Goal: Task Accomplishment & Management: Manage account settings

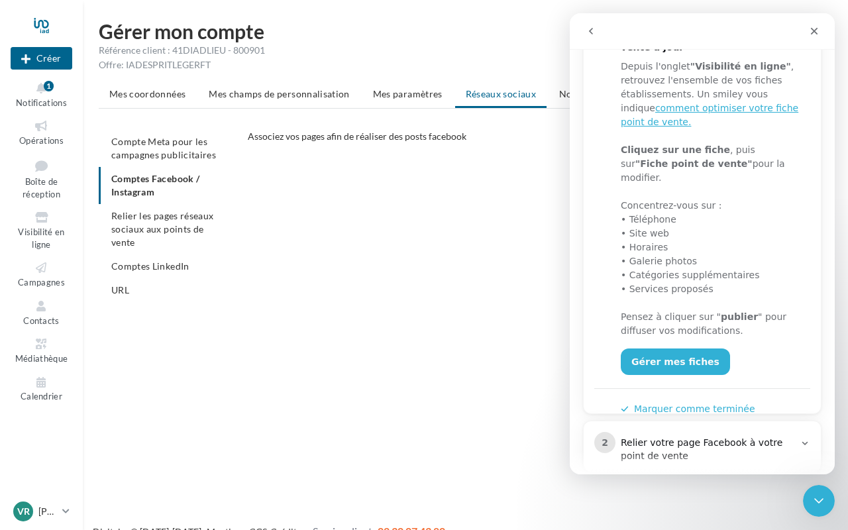
scroll to position [223, 0]
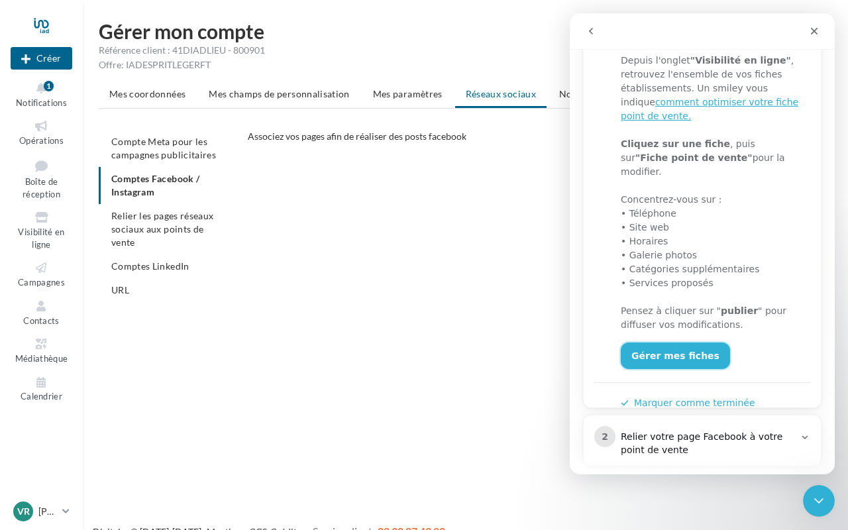
click at [685, 342] on link "Gérer mes fiches" at bounding box center [675, 355] width 109 height 26
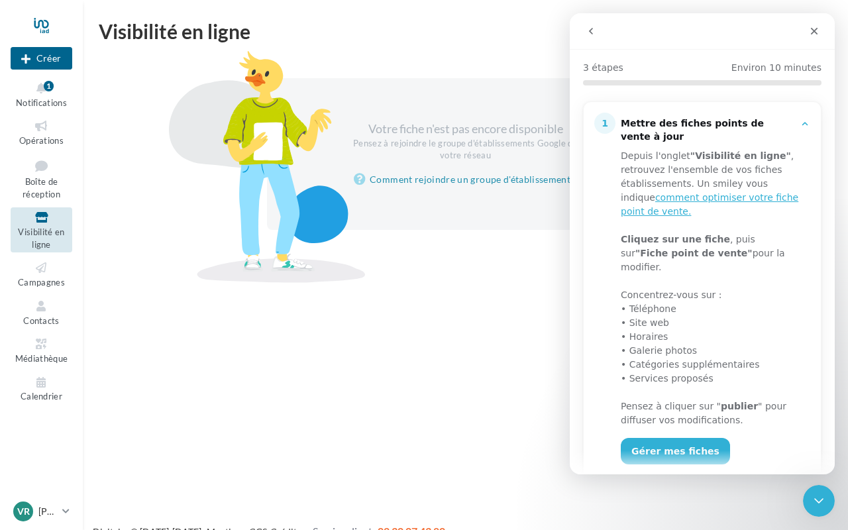
scroll to position [131, 0]
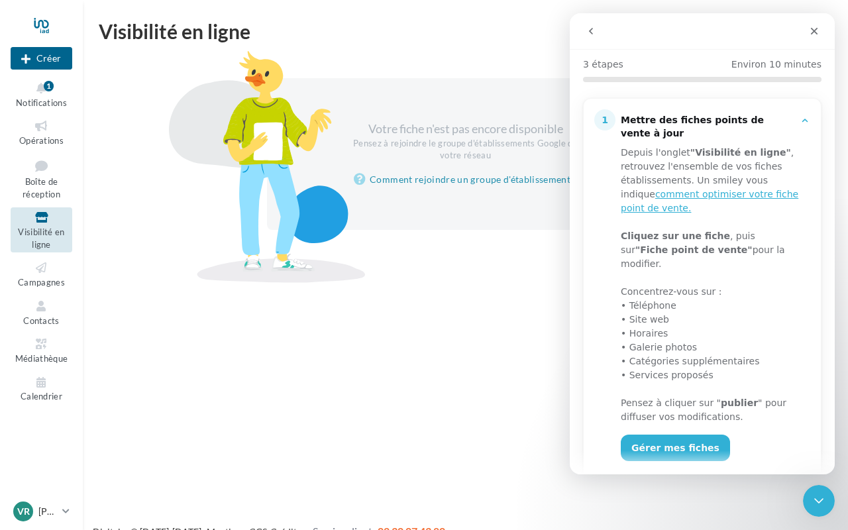
click at [418, 299] on div "Nouvelle campagne Créer Notifications 1 Opérations Boîte de réception Visibilit…" at bounding box center [424, 286] width 848 height 530
click at [464, 178] on link "Comment rejoindre un groupe d'établissement ?" at bounding box center [465, 180] width 223 height 16
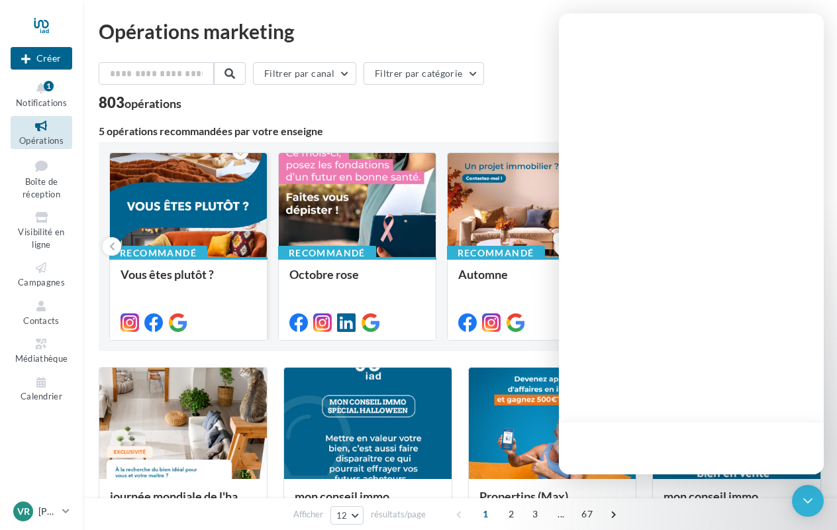
click at [159, 193] on div at bounding box center [188, 205] width 157 height 105
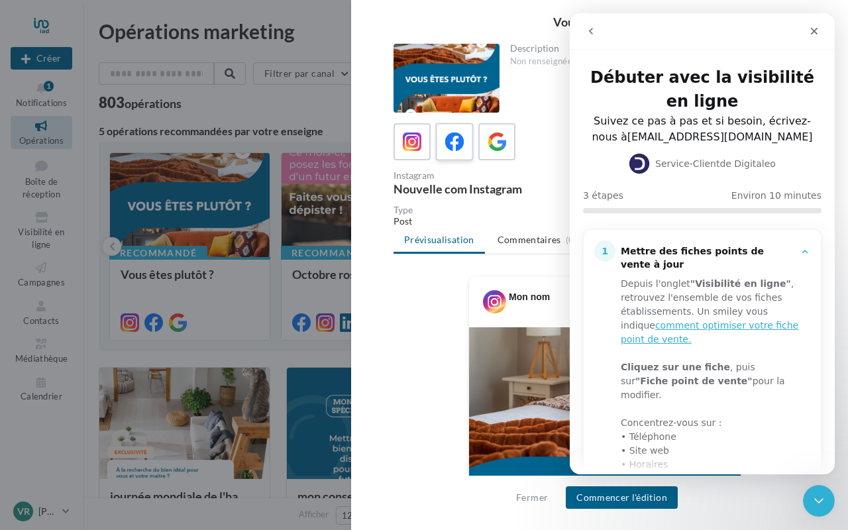
click at [451, 142] on icon at bounding box center [454, 141] width 19 height 19
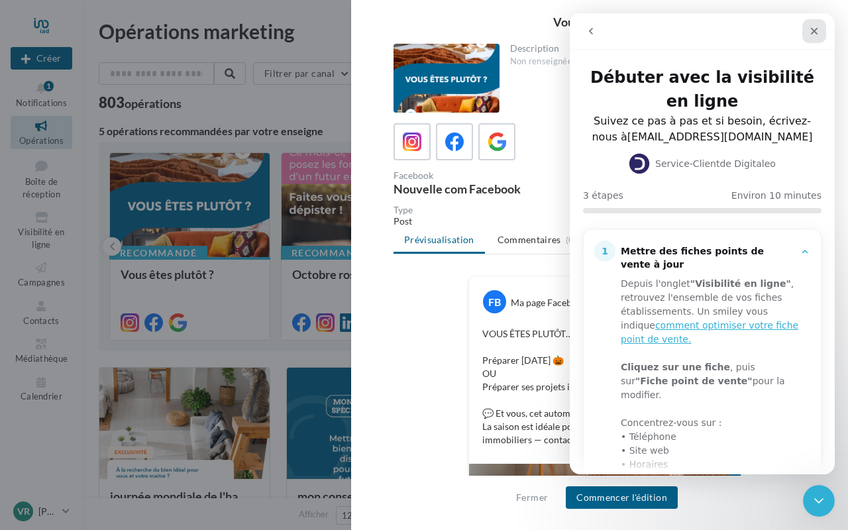
click at [815, 34] on icon "Fermer" at bounding box center [814, 31] width 11 height 11
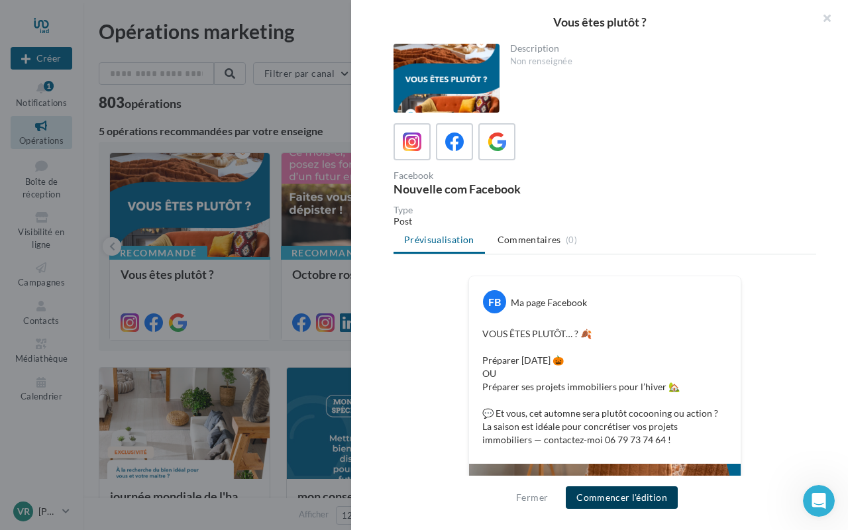
click at [612, 499] on button "Commencer l'édition" at bounding box center [622, 497] width 112 height 23
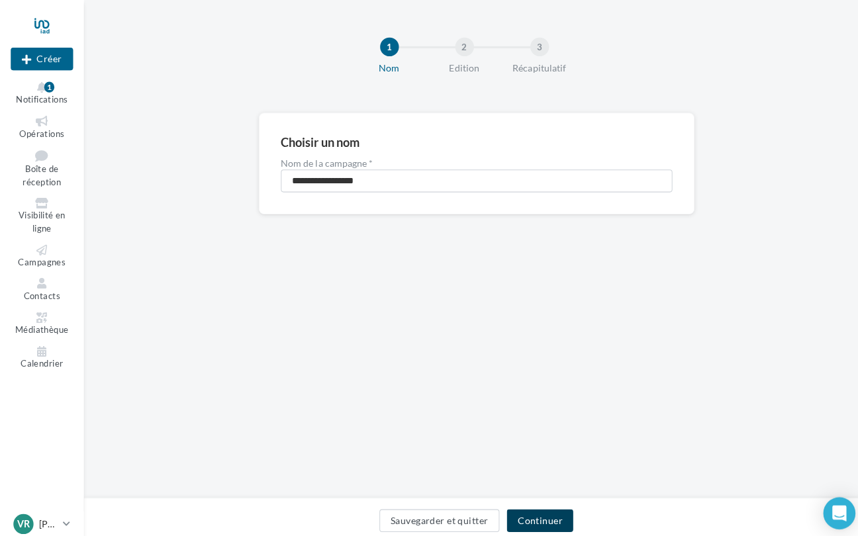
click at [524, 507] on button "Continuer" at bounding box center [534, 514] width 66 height 23
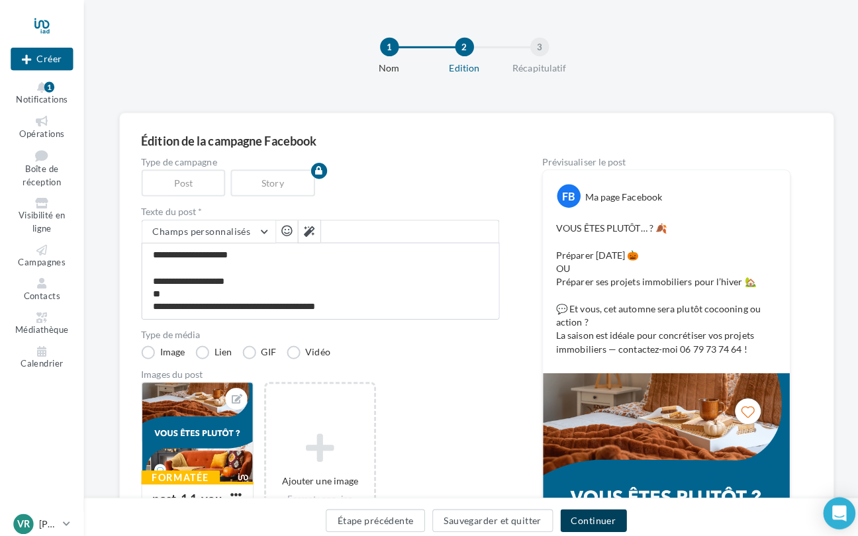
click at [580, 504] on button "Continuer" at bounding box center [587, 514] width 66 height 23
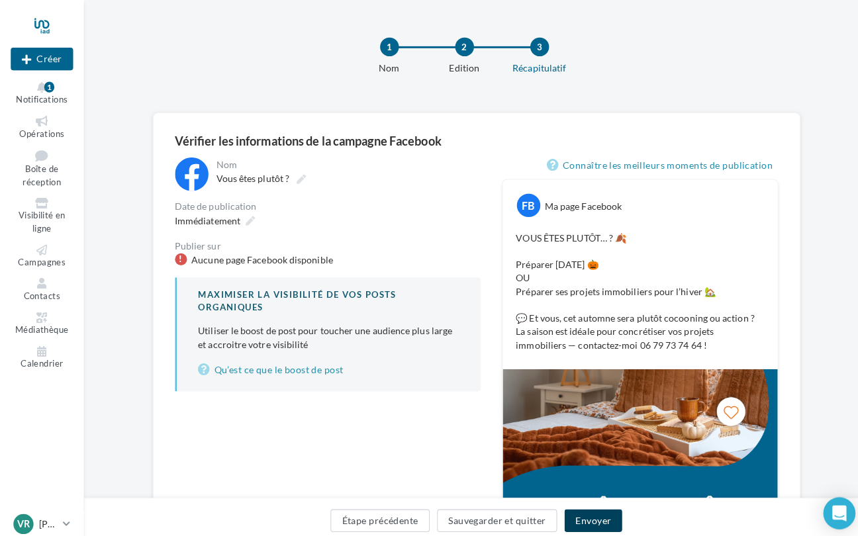
click at [576, 505] on button "Envoyer" at bounding box center [586, 514] width 56 height 23
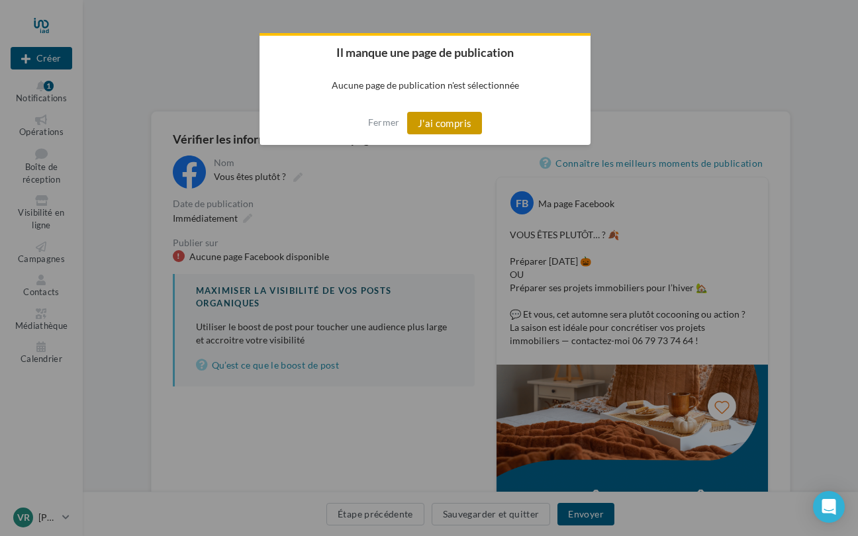
click at [458, 128] on button "J'ai compris" at bounding box center [445, 123] width 76 height 23
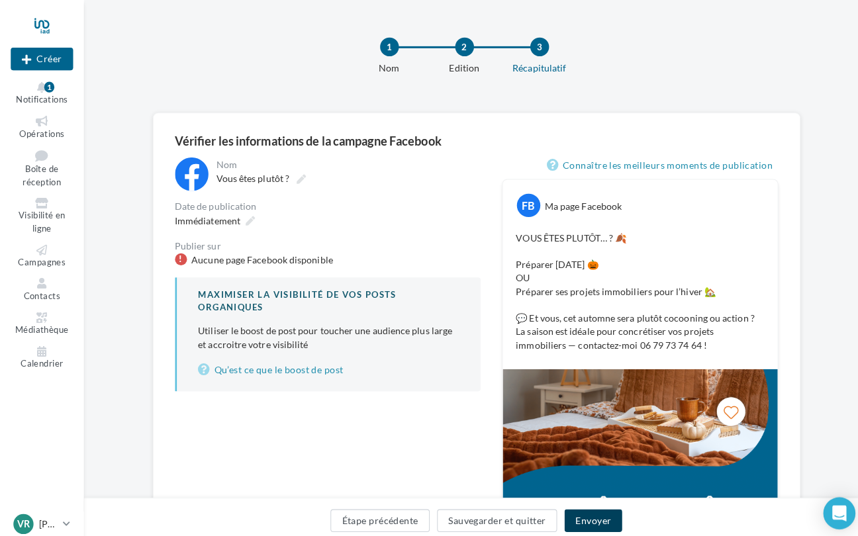
click at [587, 503] on button "Envoyer" at bounding box center [586, 514] width 56 height 23
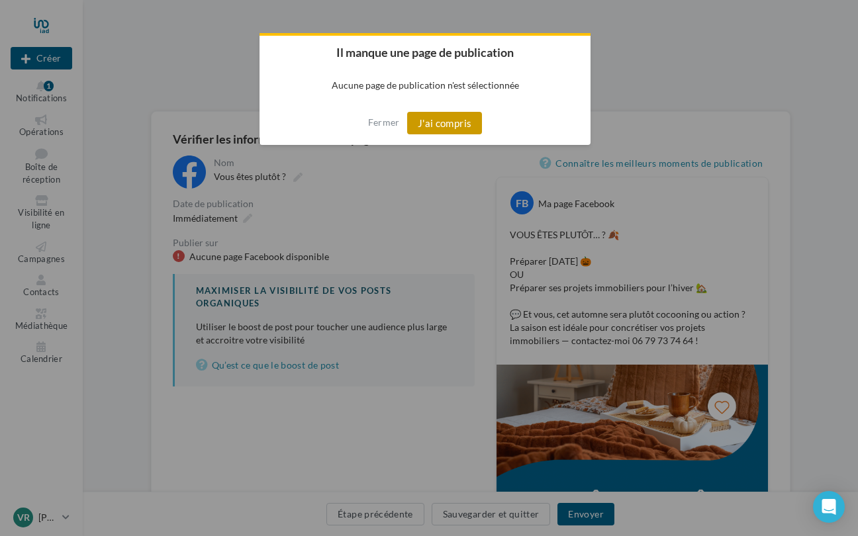
click at [461, 127] on button "J'ai compris" at bounding box center [445, 123] width 76 height 23
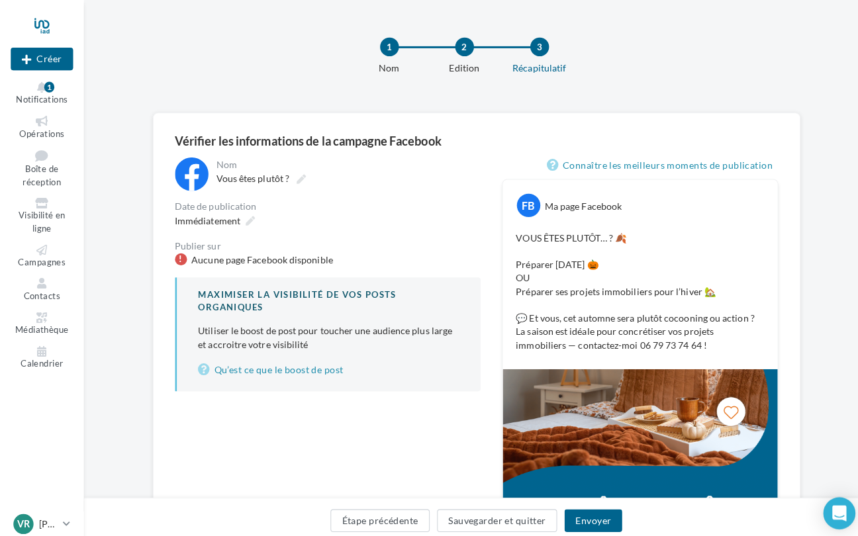
click at [549, 199] on div "Ma page Facebook" at bounding box center [576, 203] width 76 height 13
click at [519, 195] on div "FB" at bounding box center [522, 202] width 23 height 23
click at [49, 89] on div "1" at bounding box center [49, 86] width 10 height 11
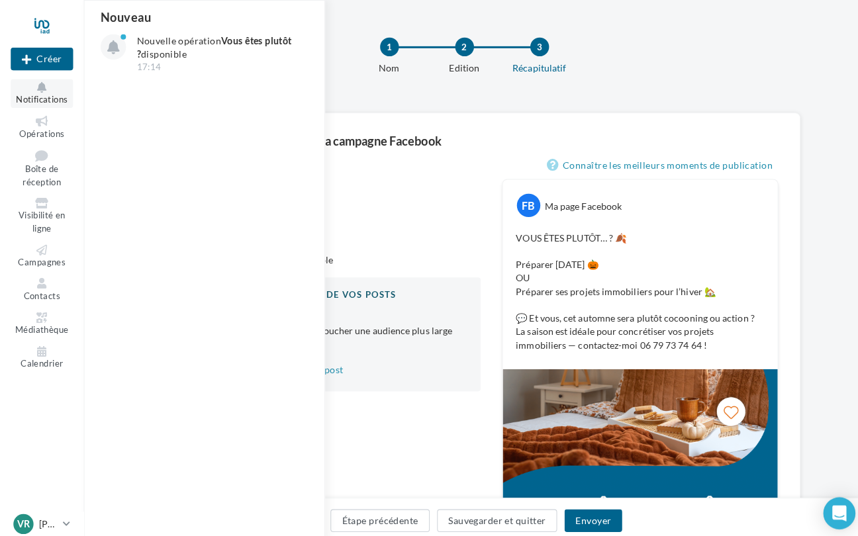
click at [49, 88] on icon at bounding box center [42, 86] width 54 height 11
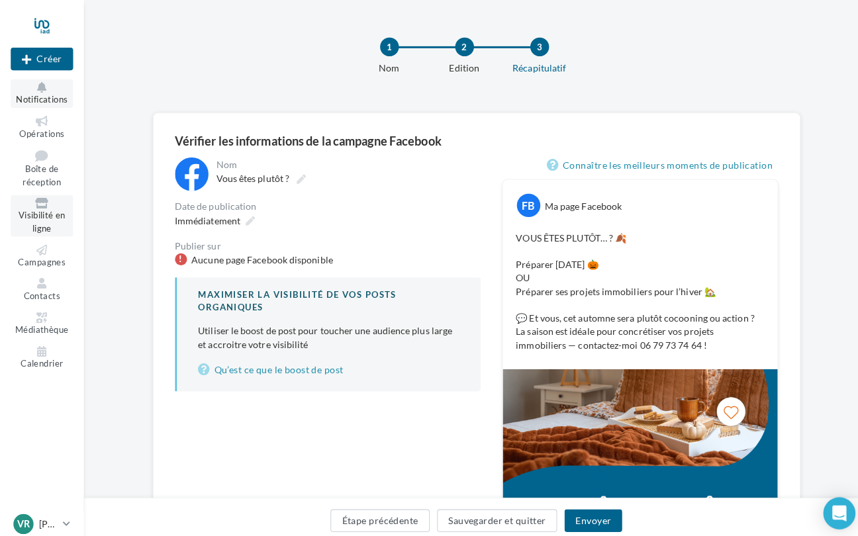
click at [38, 205] on link "Visibilité en ligne" at bounding box center [42, 213] width 62 height 40
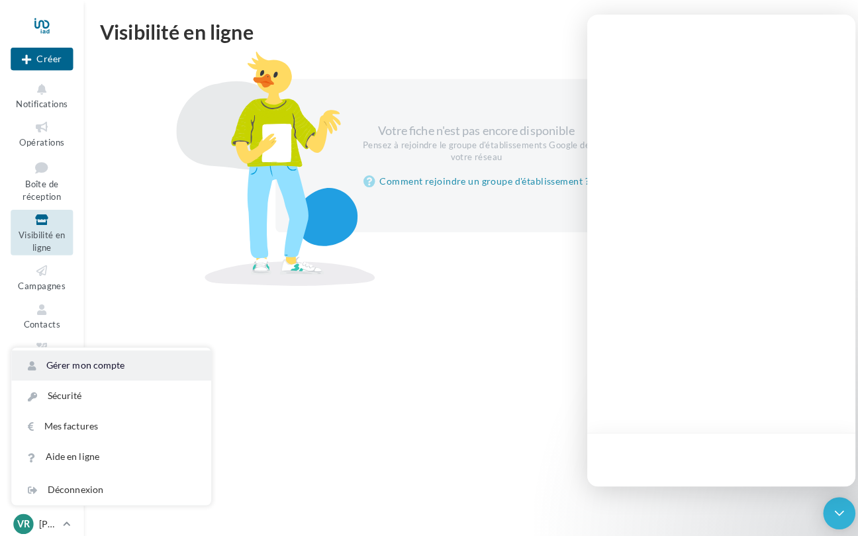
click at [87, 360] on link "Gérer mon compte" at bounding box center [109, 361] width 197 height 30
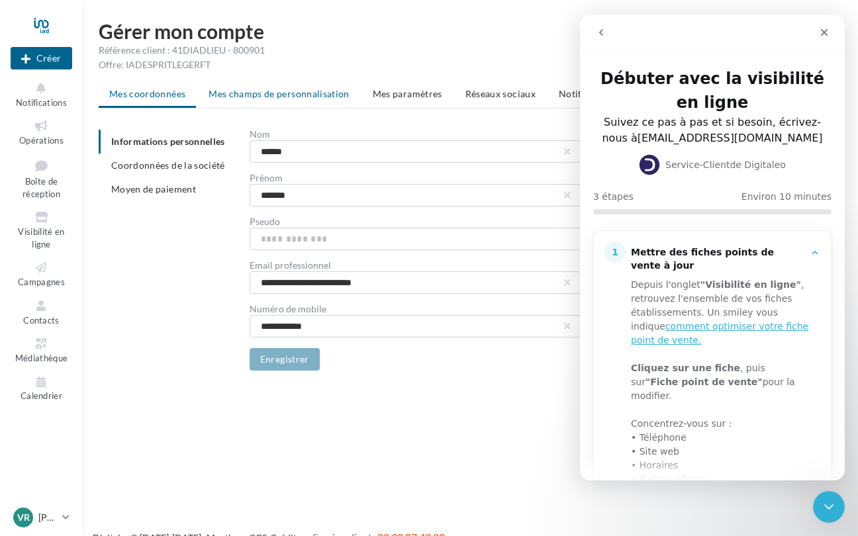
click at [318, 95] on span "Mes champs de personnalisation" at bounding box center [279, 93] width 141 height 11
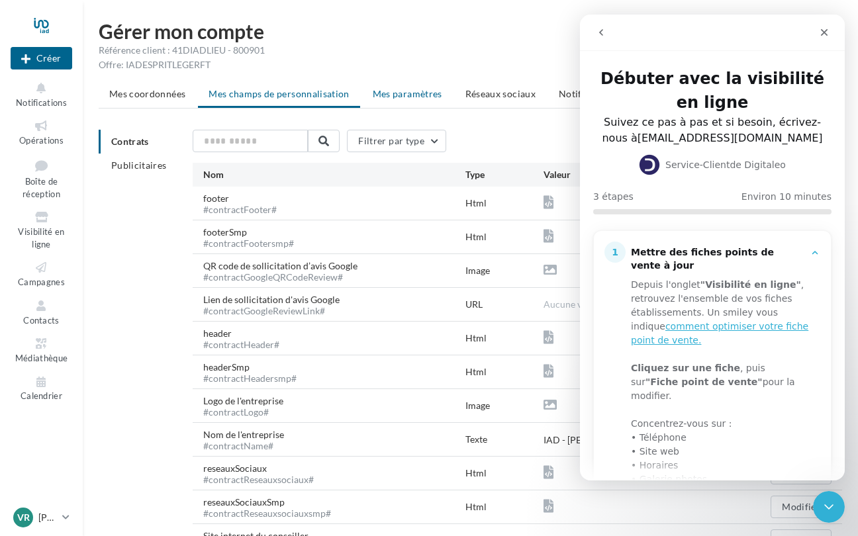
click at [394, 93] on span "Mes paramètres" at bounding box center [408, 93] width 70 height 11
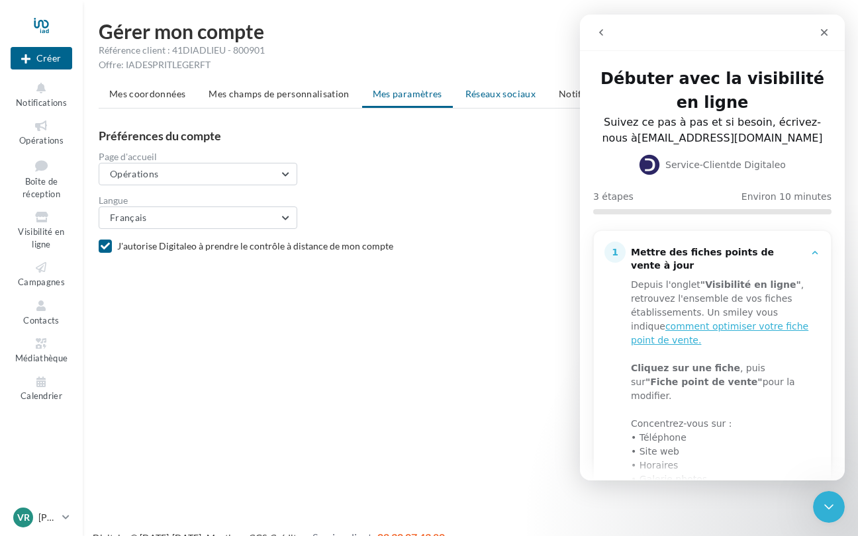
click at [485, 91] on span "Réseaux sociaux" at bounding box center [501, 93] width 70 height 11
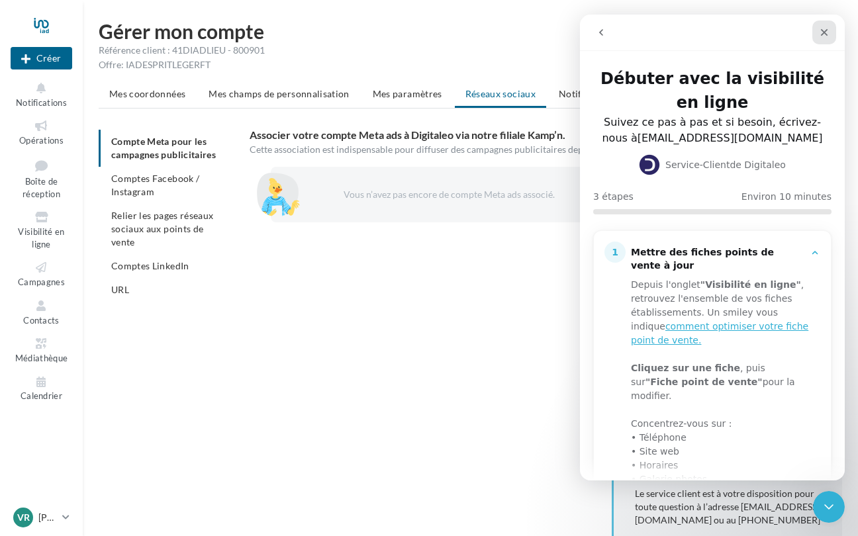
click at [827, 33] on icon "Fermer" at bounding box center [824, 32] width 11 height 11
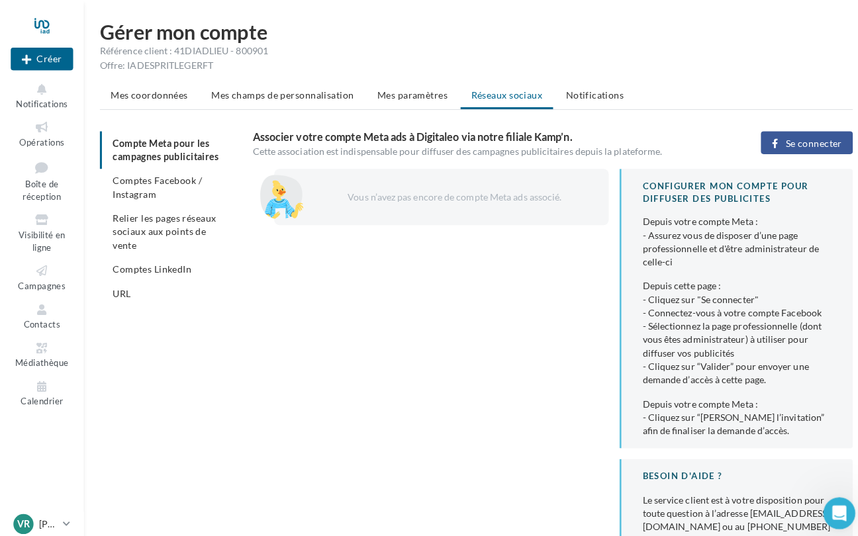
click at [519, 199] on div "Vous n’avez pas encore de compte Meta ads associé." at bounding box center [446, 194] width 267 height 13
click at [812, 138] on span "Se connecter" at bounding box center [804, 141] width 56 height 11
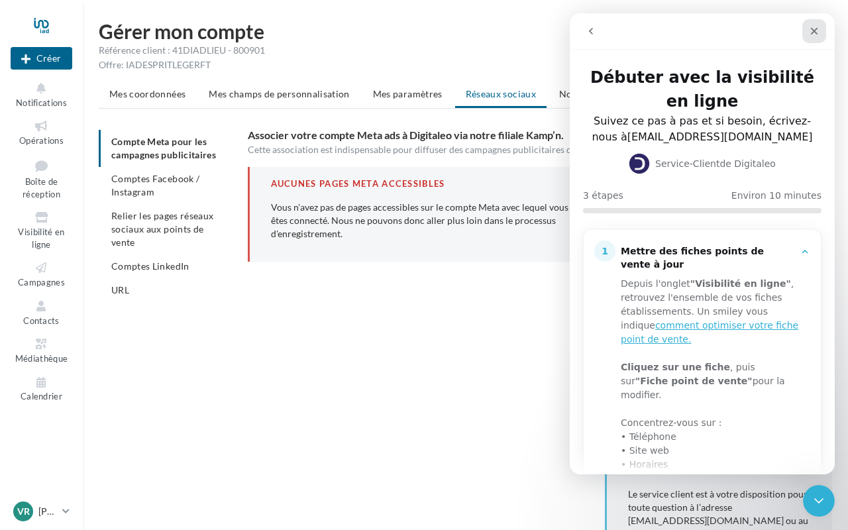
click at [814, 33] on icon "Fermer" at bounding box center [814, 31] width 11 height 11
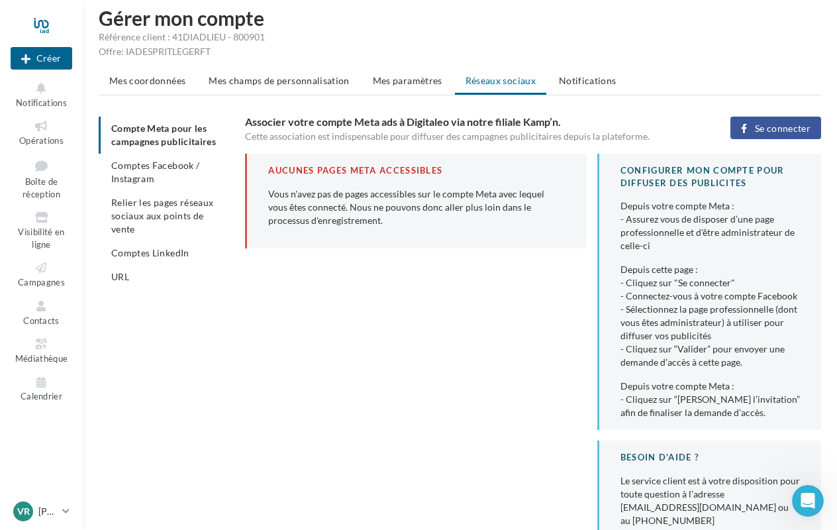
scroll to position [13, 0]
click at [789, 133] on span "Se connecter" at bounding box center [783, 129] width 56 height 11
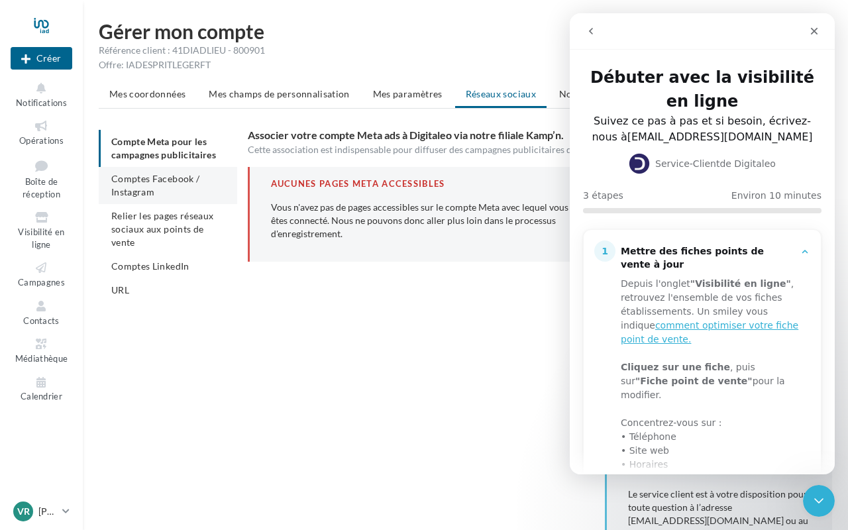
click at [153, 183] on span "Comptes Facebook / Instagram" at bounding box center [155, 185] width 88 height 25
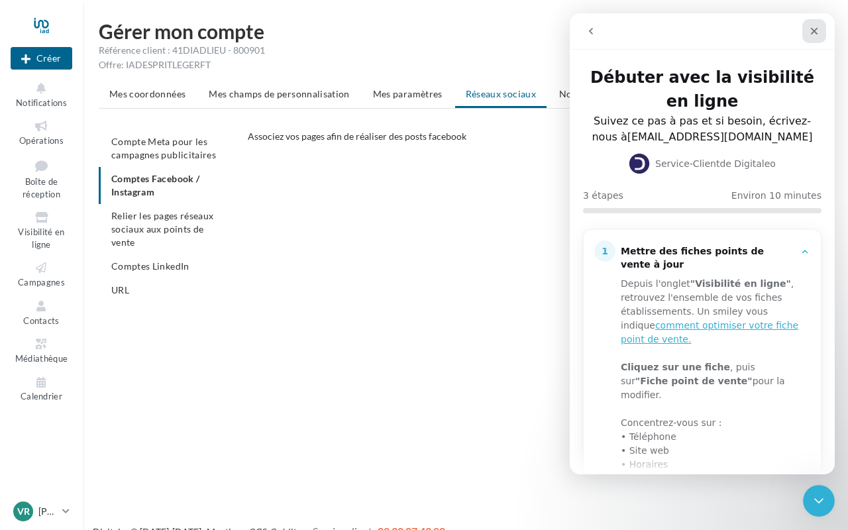
click at [815, 26] on icon "Fermer" at bounding box center [814, 31] width 11 height 11
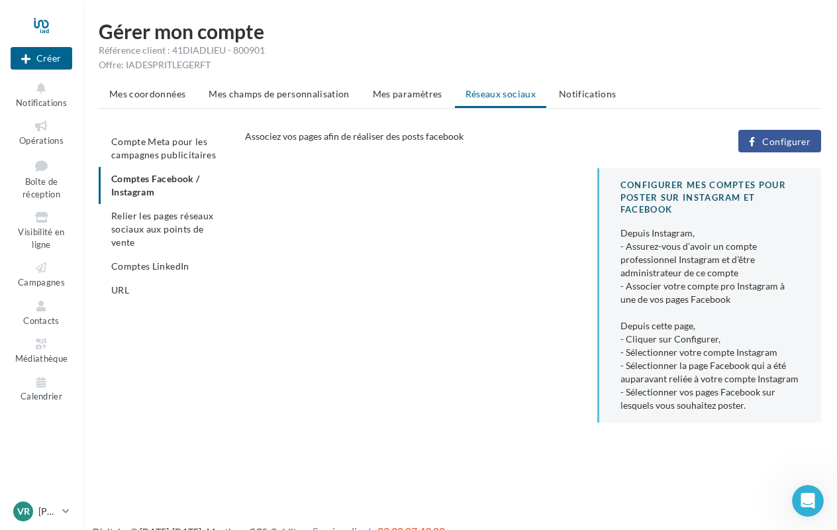
click at [776, 141] on span "Configurer" at bounding box center [786, 141] width 48 height 11
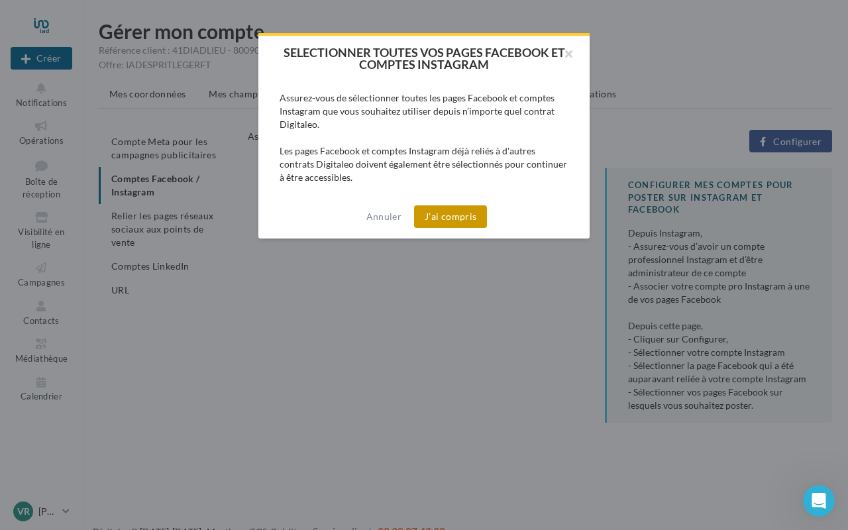
click at [443, 221] on button "J'ai compris" at bounding box center [450, 216] width 73 height 23
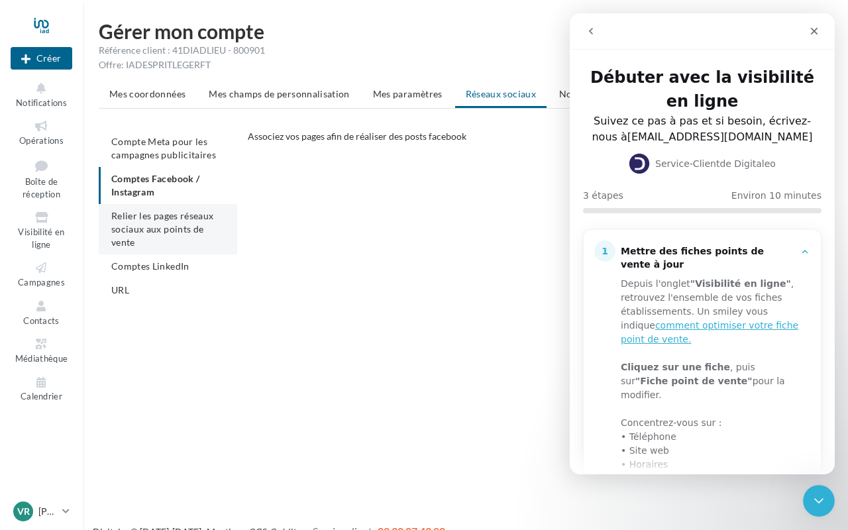
click at [183, 231] on span "Relier les pages réseaux sociaux aux points de vente" at bounding box center [162, 229] width 102 height 38
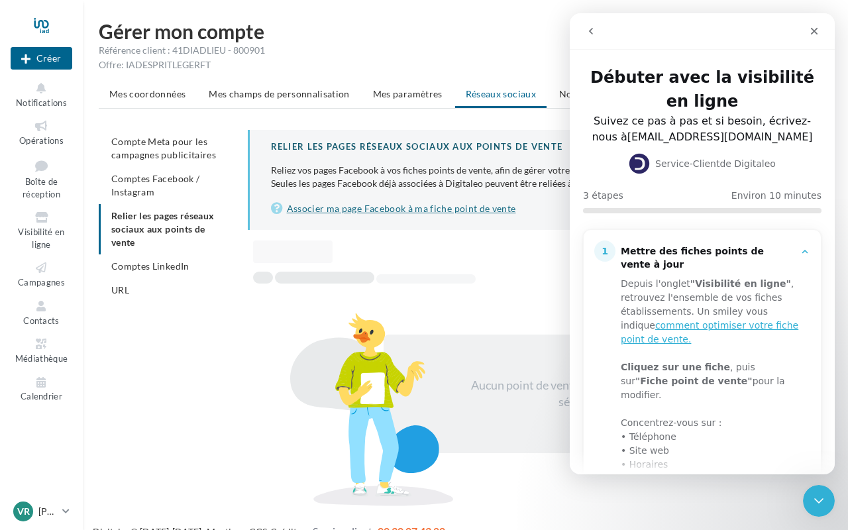
click at [360, 210] on link "Associer ma page Facebook à ma fiche point de vente" at bounding box center [541, 209] width 540 height 16
click at [46, 99] on span "Notifications" at bounding box center [41, 102] width 51 height 11
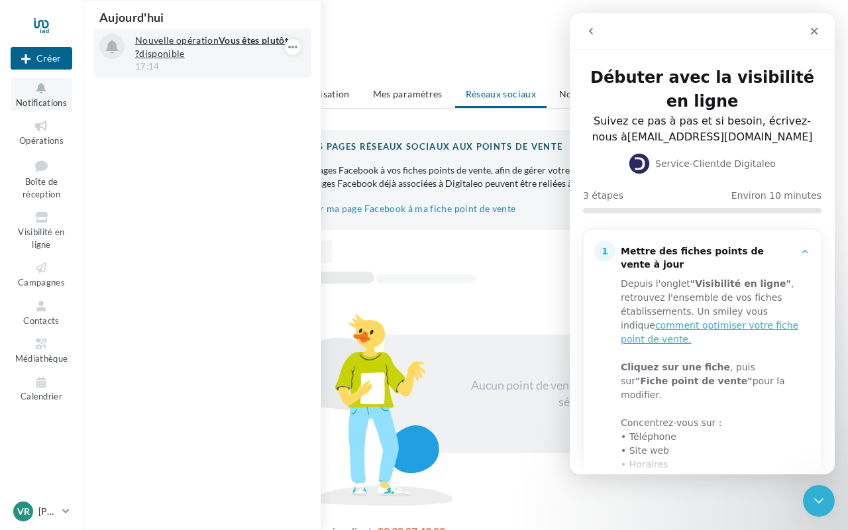
click at [182, 44] on p "Nouvelle opération Vous êtes plutôt ? disponible" at bounding box center [212, 47] width 154 height 26
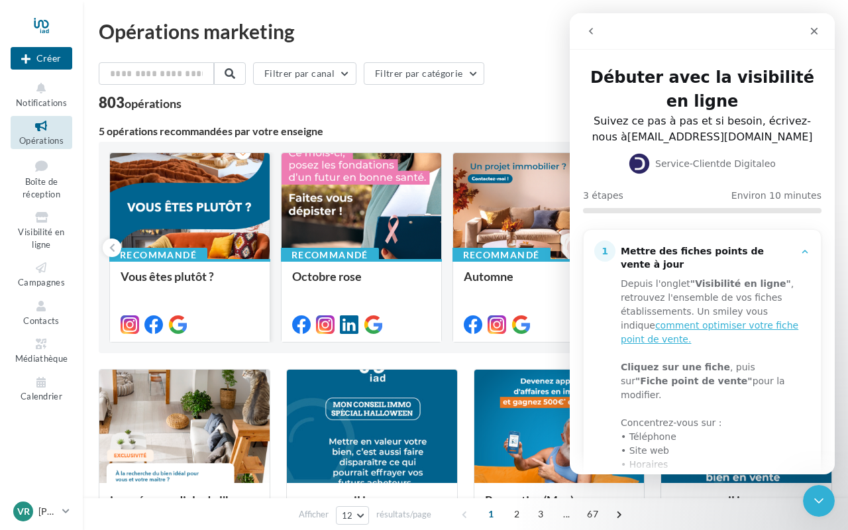
click at [141, 321] on div at bounding box center [190, 323] width 138 height 16
click at [190, 209] on div at bounding box center [190, 206] width 160 height 107
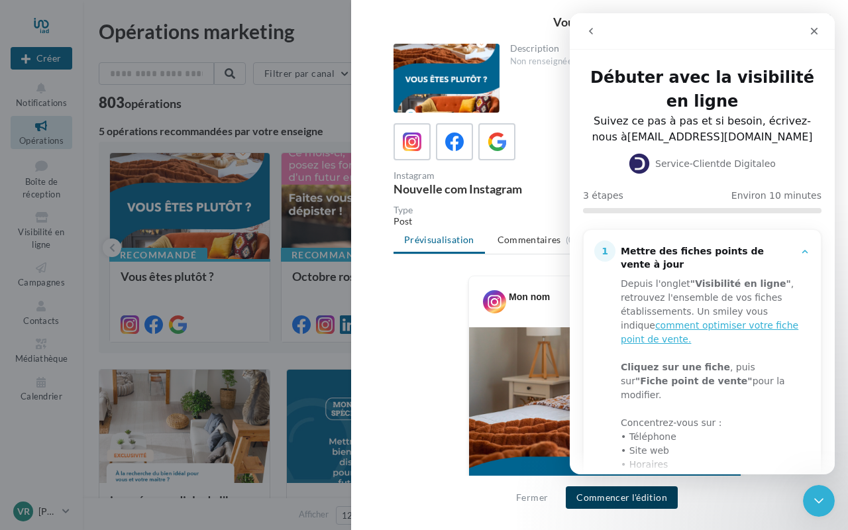
click at [619, 497] on button "Commencer l'édition" at bounding box center [622, 497] width 112 height 23
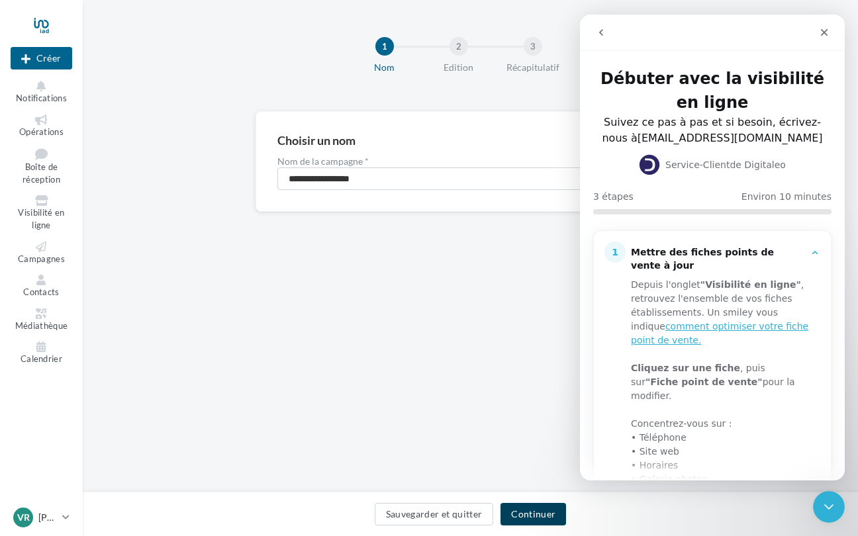
click at [528, 512] on button "Continuer" at bounding box center [534, 514] width 66 height 23
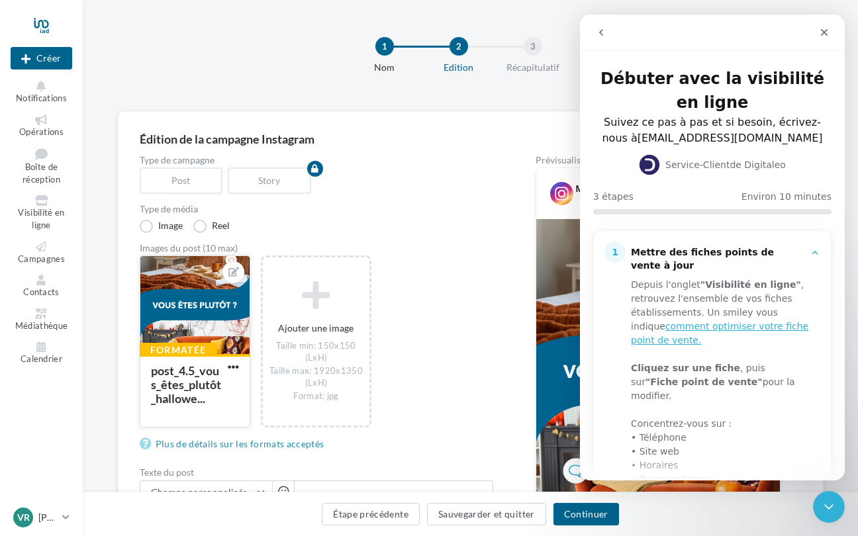
click at [182, 313] on div at bounding box center [194, 305] width 109 height 99
click at [587, 518] on button "Continuer" at bounding box center [587, 514] width 66 height 23
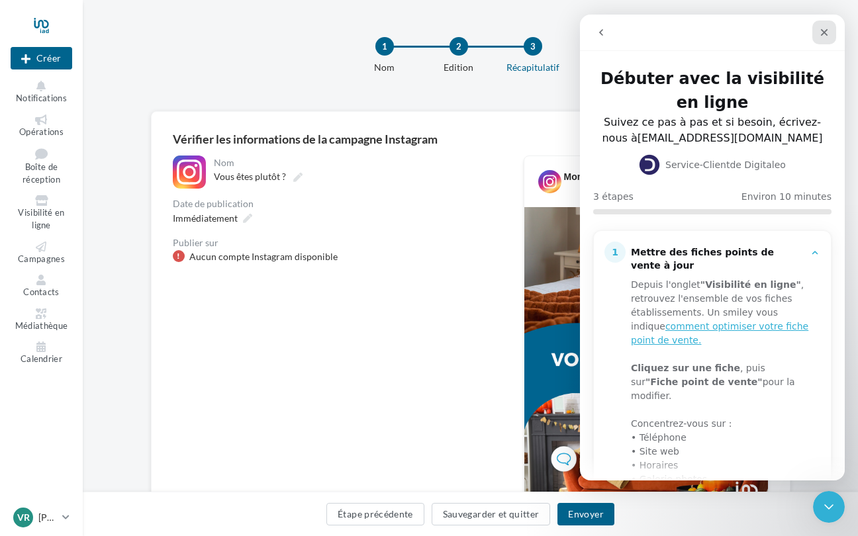
click at [826, 32] on icon "Fermer" at bounding box center [824, 32] width 11 height 11
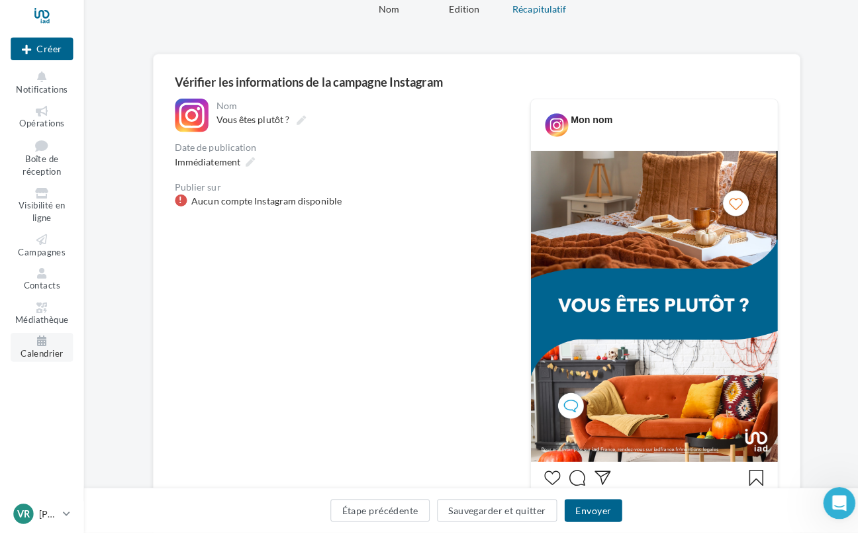
scroll to position [55, 0]
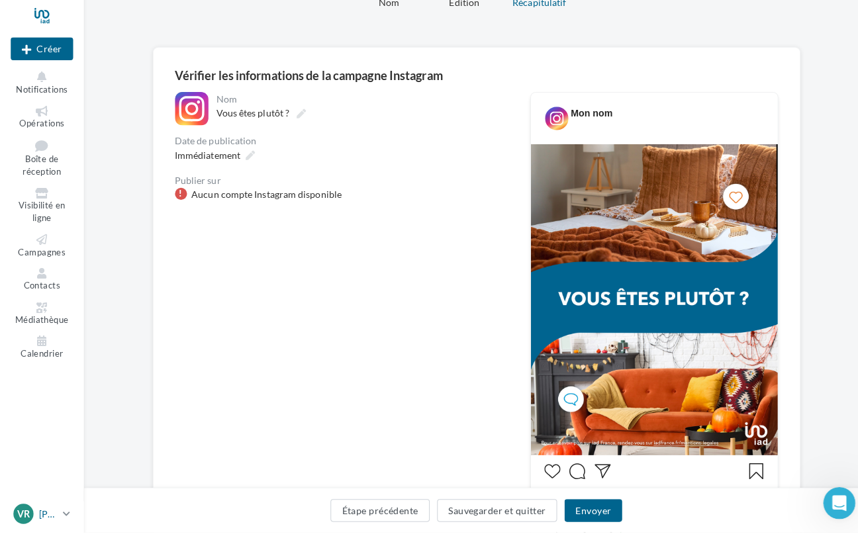
click at [68, 512] on icon at bounding box center [65, 517] width 7 height 11
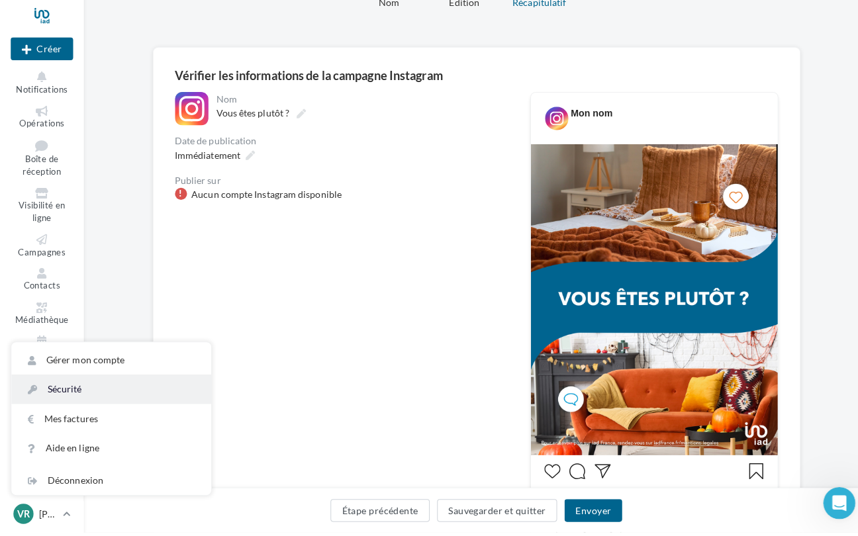
scroll to position [0, 0]
click at [75, 383] on link "Sécurité" at bounding box center [109, 394] width 197 height 29
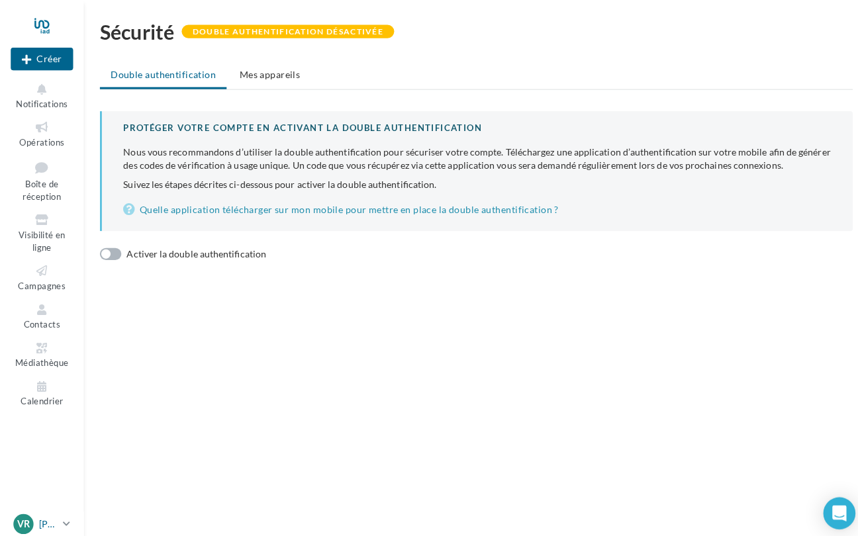
click at [46, 508] on div "Vr [PERSON_NAME] [PERSON_NAME][EMAIL_ADDRESS][PERSON_NAME][DOMAIN_NAME]" at bounding box center [35, 518] width 44 height 20
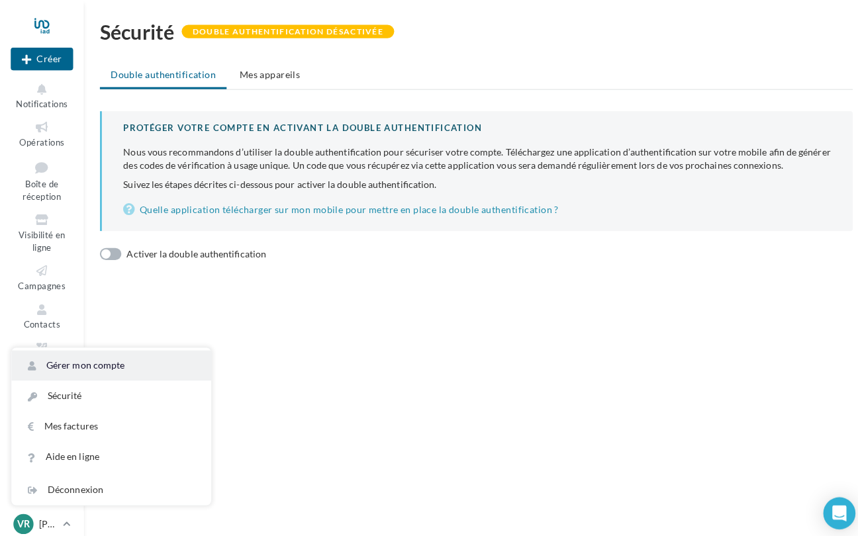
click at [91, 360] on link "Gérer mon compte" at bounding box center [109, 361] width 197 height 30
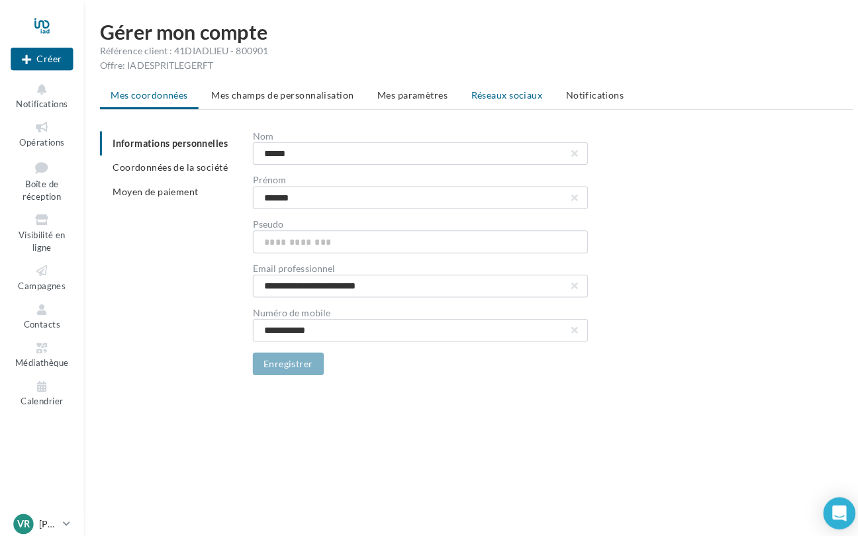
click at [470, 95] on span "Réseaux sociaux" at bounding box center [501, 93] width 70 height 11
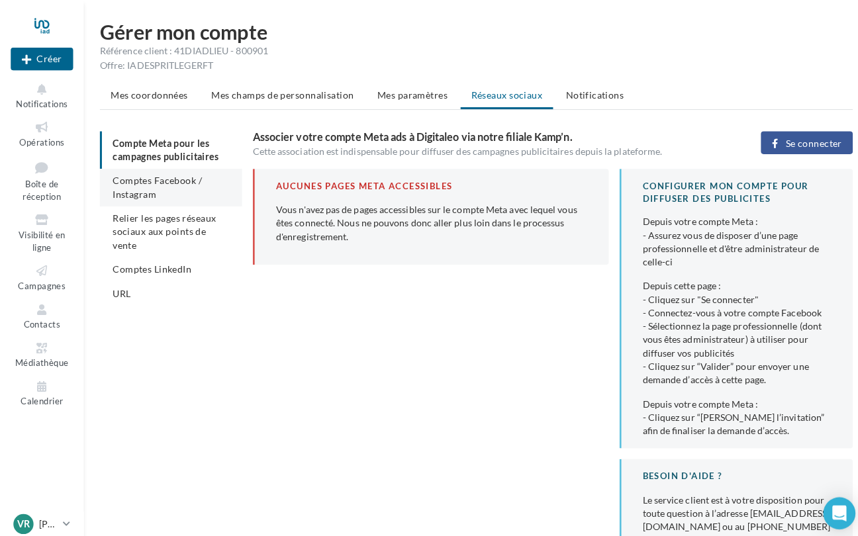
click at [183, 187] on li "Comptes Facebook / Instagram" at bounding box center [169, 185] width 140 height 37
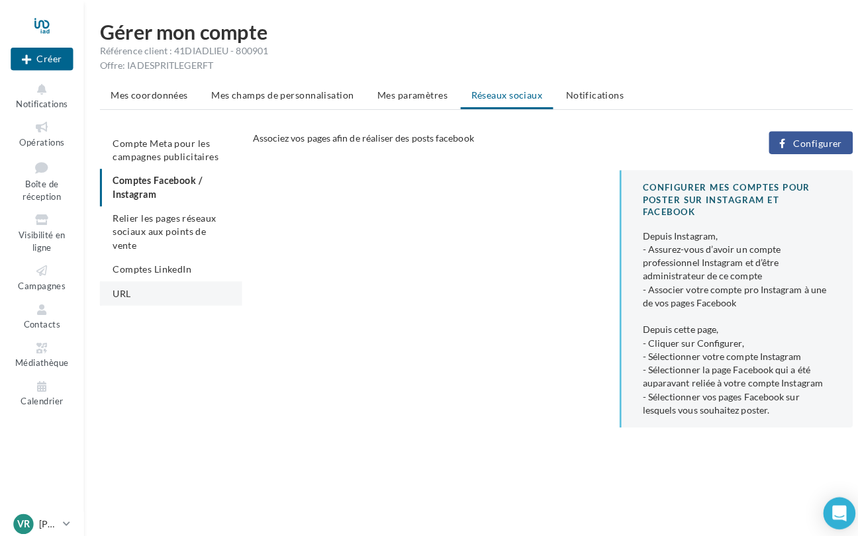
click at [118, 284] on span "URL" at bounding box center [120, 289] width 18 height 11
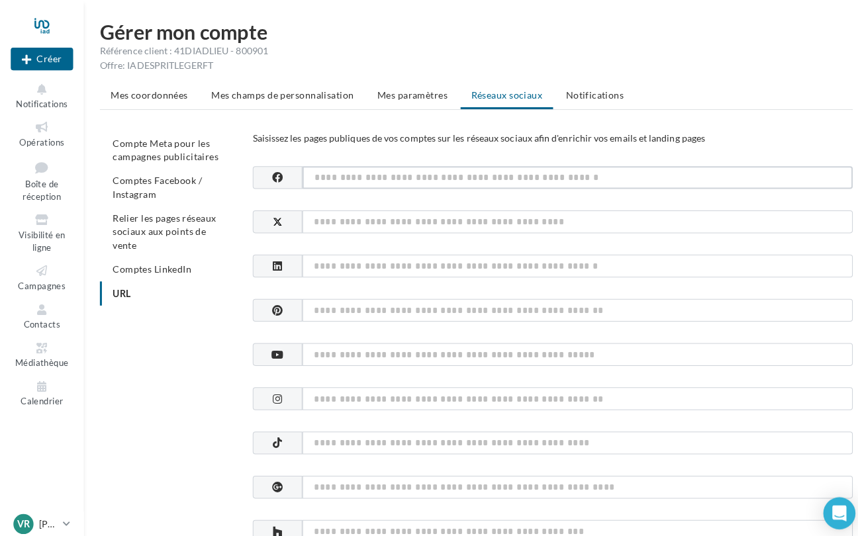
click at [360, 176] on input at bounding box center [571, 175] width 544 height 23
paste input "**********"
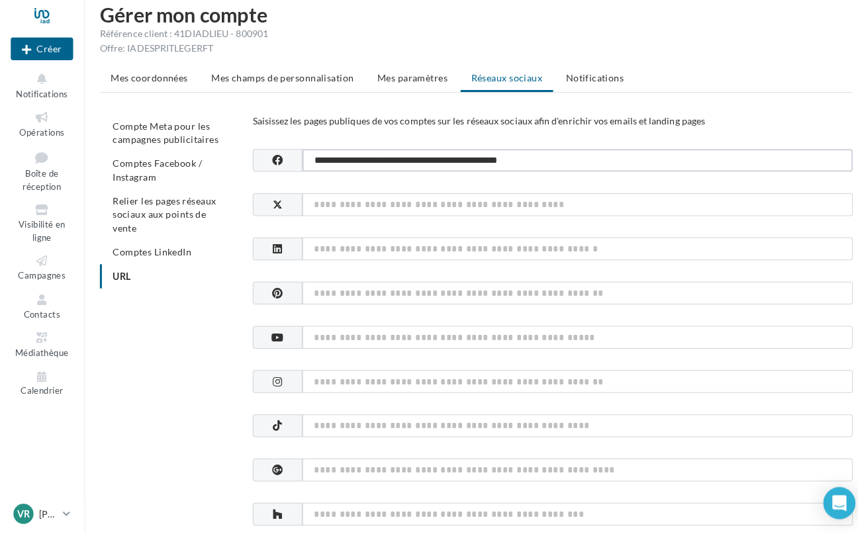
scroll to position [11, 0]
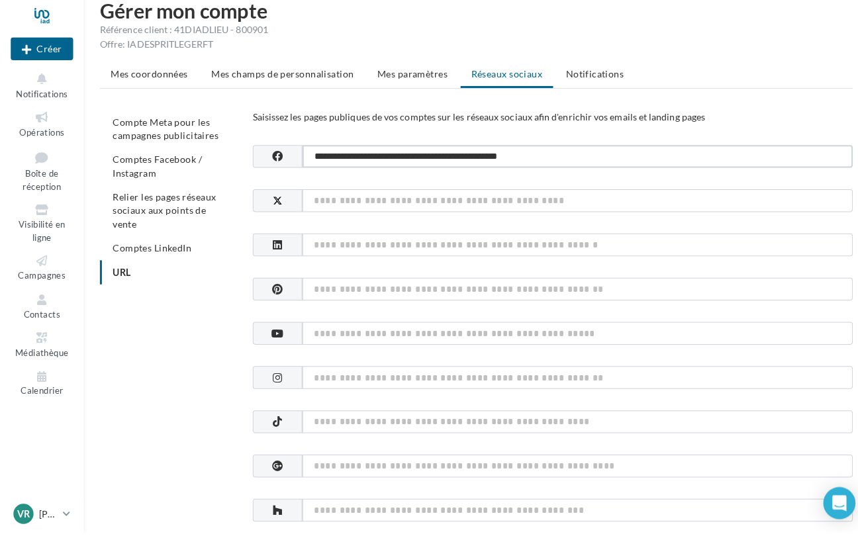
type input "**********"
click at [347, 377] on input at bounding box center [571, 383] width 544 height 23
click at [398, 374] on input at bounding box center [571, 383] width 544 height 23
paste input "**********"
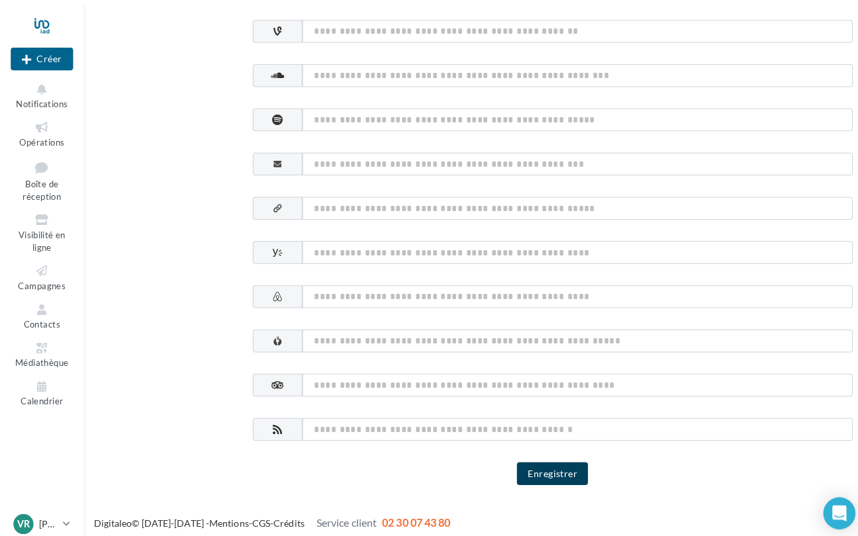
scroll to position [678, 0]
type input "**********"
click at [538, 457] on button "Enregistrer" at bounding box center [546, 468] width 70 height 23
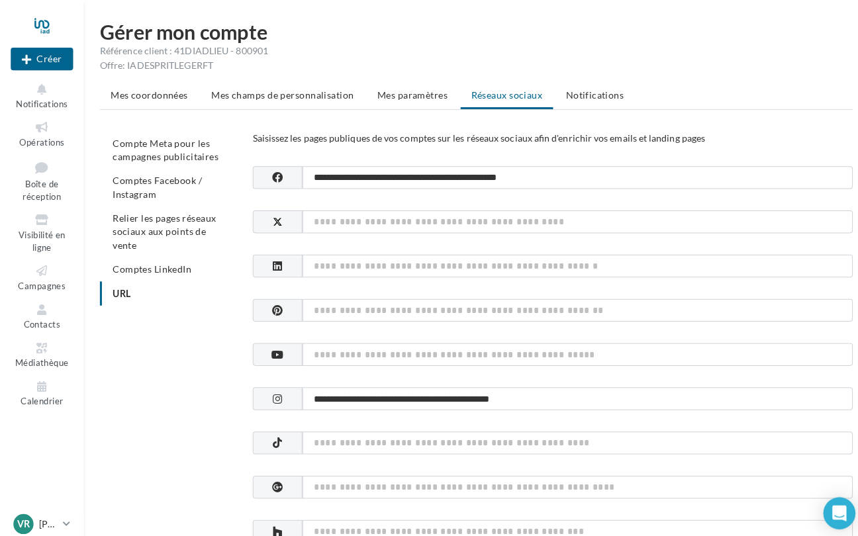
scroll to position [0, 0]
click at [42, 260] on icon at bounding box center [42, 267] width 54 height 15
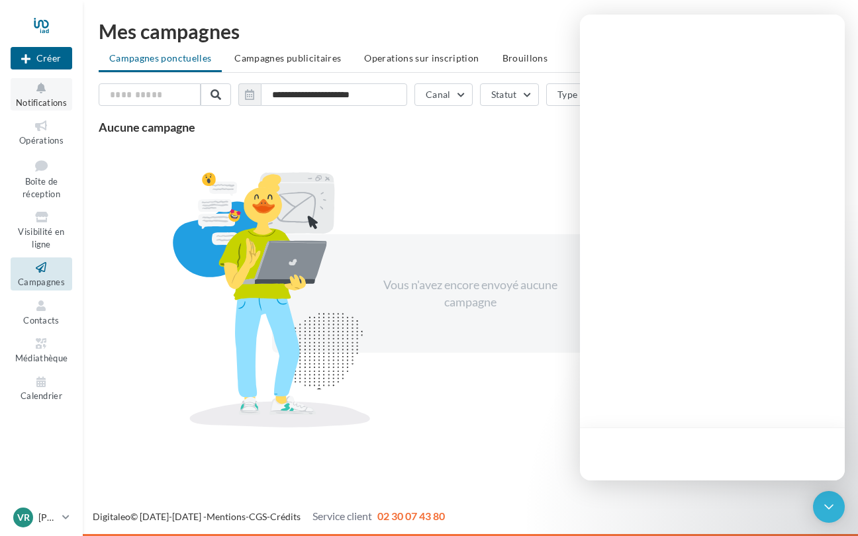
drag, startPoint x: 36, startPoint y: 85, endPoint x: 42, endPoint y: 88, distance: 7.1
click at [36, 85] on icon at bounding box center [42, 88] width 54 height 15
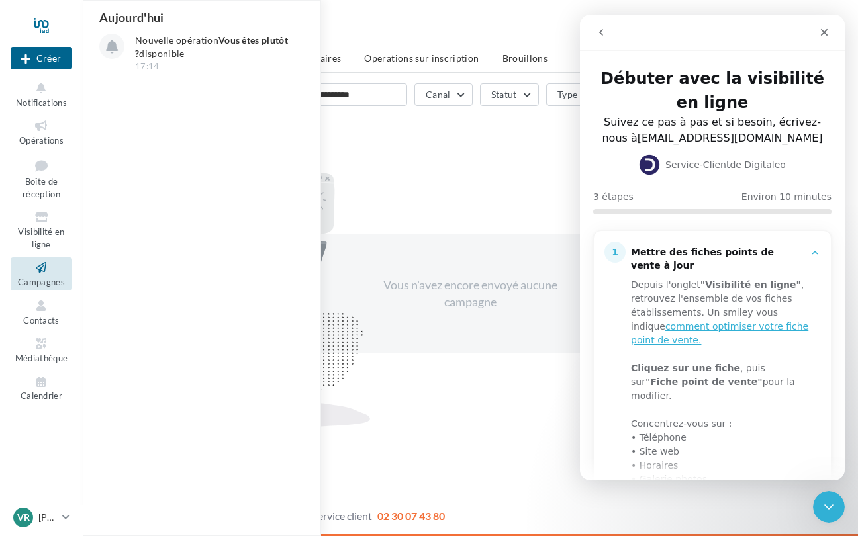
click at [601, 30] on icon "go back" at bounding box center [601, 32] width 4 height 7
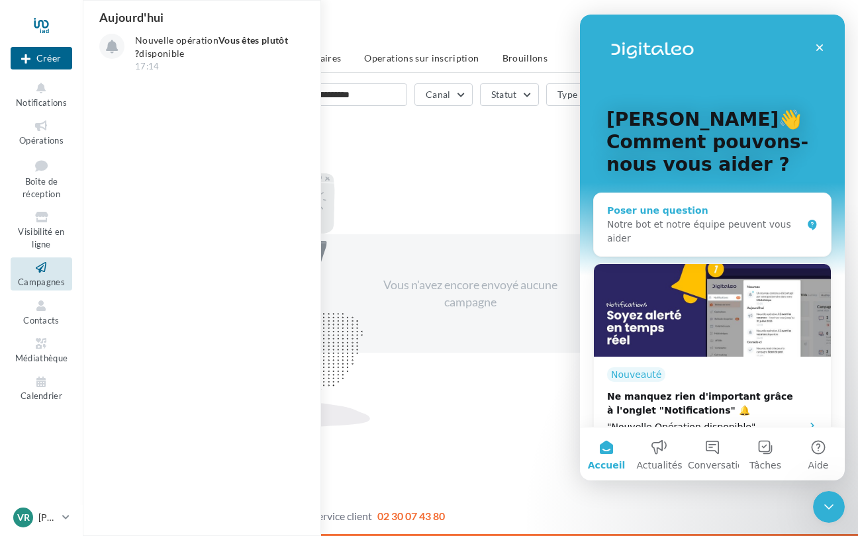
click at [625, 232] on div "Notre bot et notre équipe peuvent vous aider" at bounding box center [704, 232] width 195 height 28
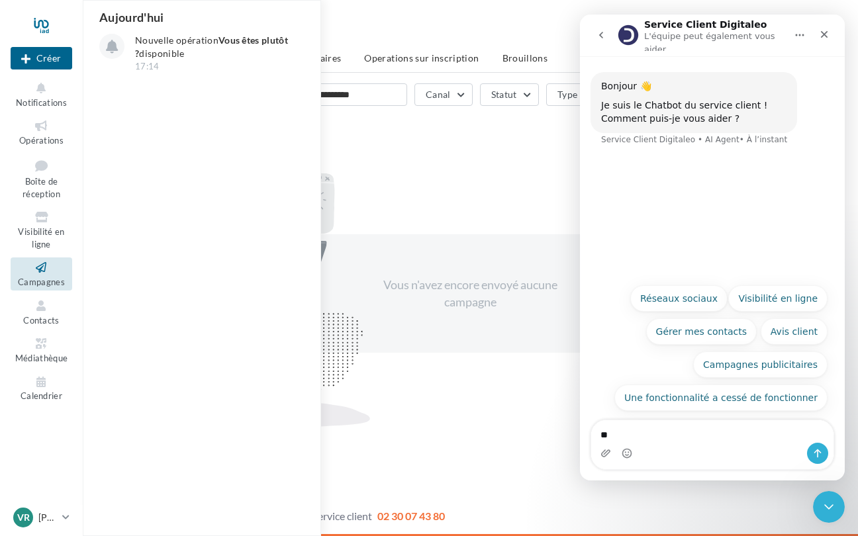
type textarea "*"
click at [678, 298] on button "Réseaux sociaux" at bounding box center [679, 298] width 97 height 26
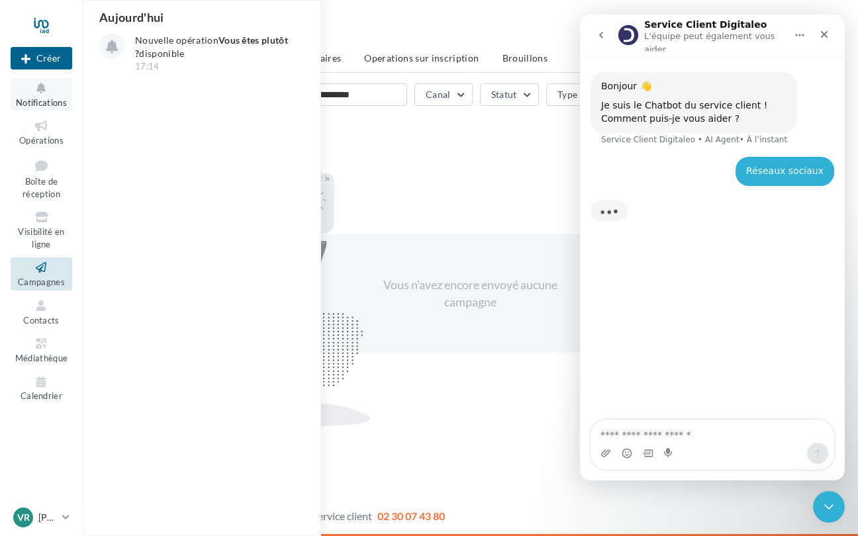
click at [41, 90] on icon at bounding box center [42, 88] width 54 height 15
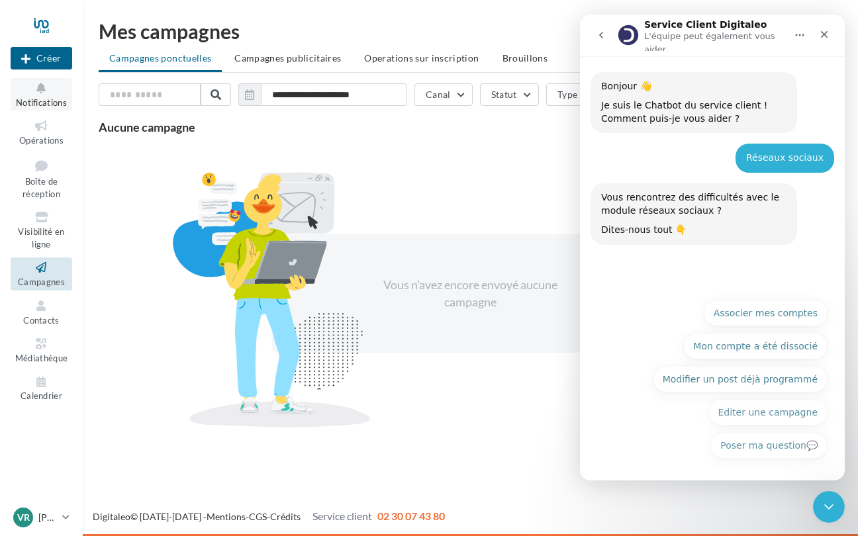
click at [37, 94] on icon at bounding box center [42, 88] width 54 height 15
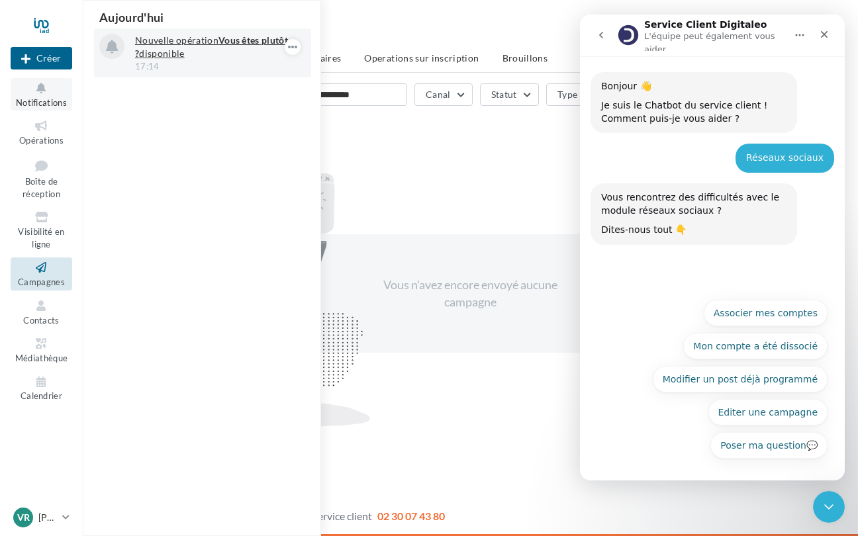
click at [178, 49] on p "Nouvelle opération Vous êtes plutôt ? disponible" at bounding box center [212, 47] width 154 height 26
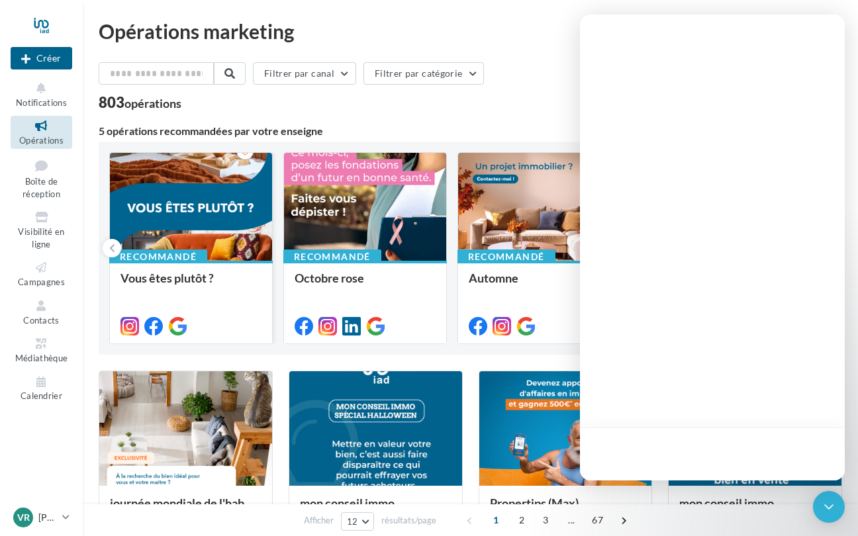
drag, startPoint x: 0, startPoint y: 0, endPoint x: 217, endPoint y: 189, distance: 287.3
click at [217, 189] on div at bounding box center [191, 207] width 162 height 109
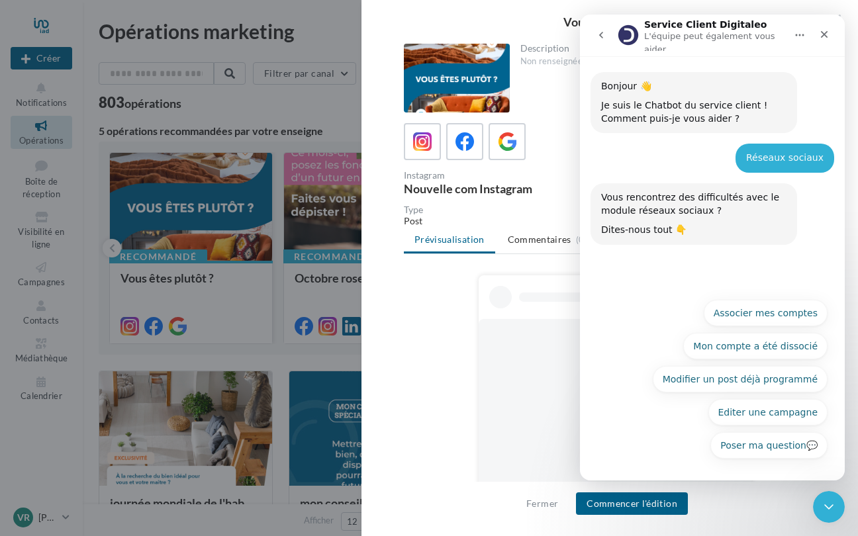
click at [750, 314] on button "Associer mes comptes" at bounding box center [766, 313] width 124 height 26
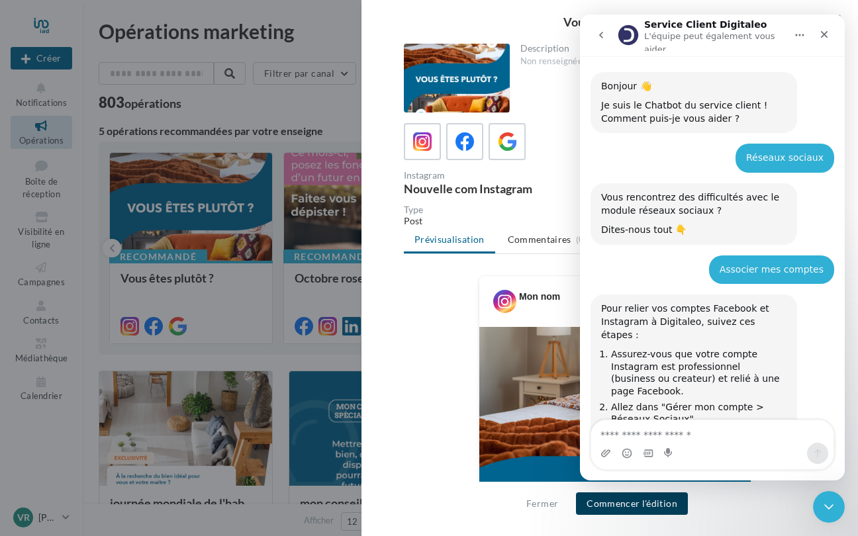
click at [617, 505] on button "Commencer l'édition" at bounding box center [632, 504] width 112 height 23
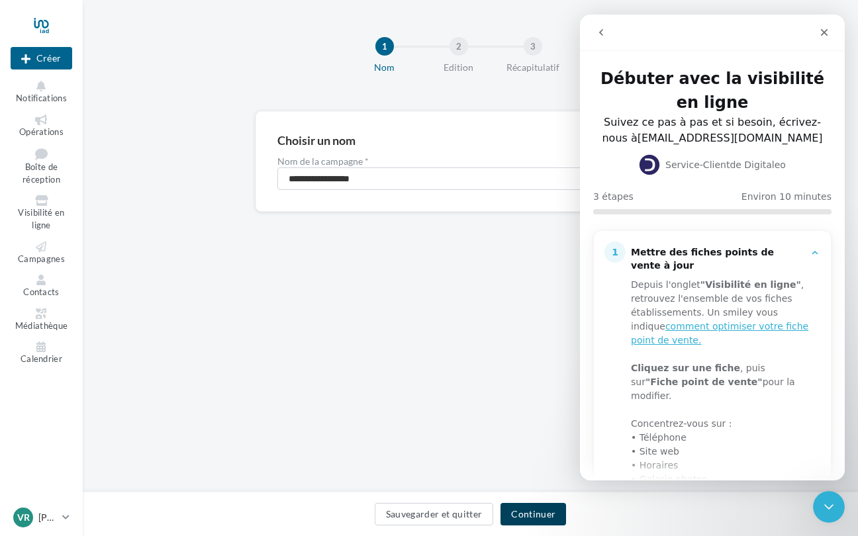
click at [533, 515] on button "Continuer" at bounding box center [534, 514] width 66 height 23
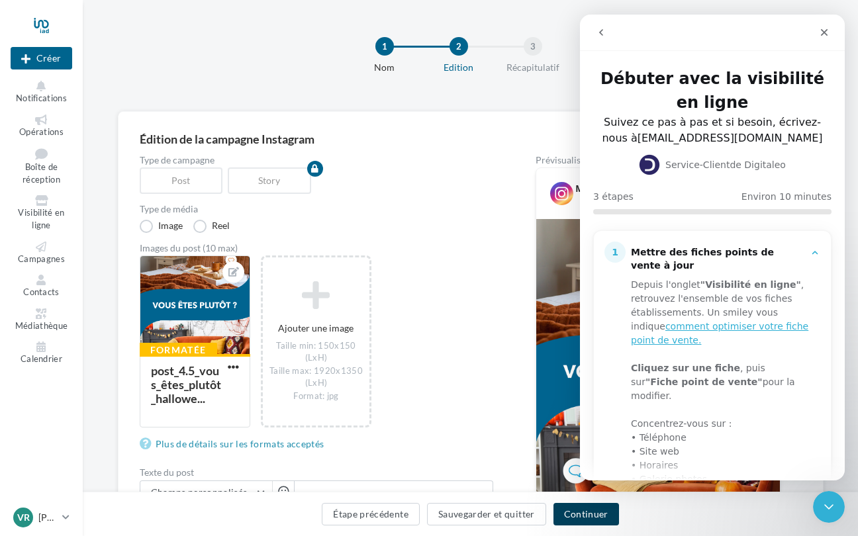
click at [586, 513] on button "Continuer" at bounding box center [587, 514] width 66 height 23
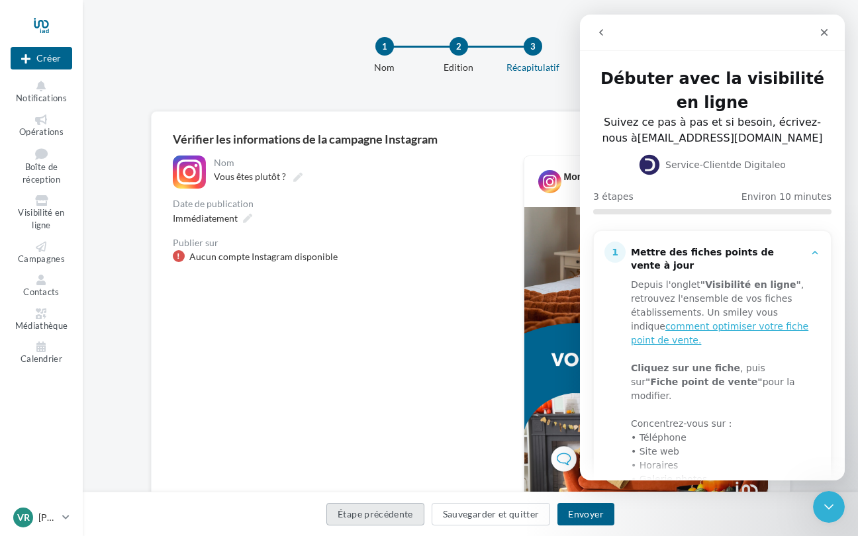
click at [407, 521] on button "Étape précédente" at bounding box center [376, 514] width 98 height 23
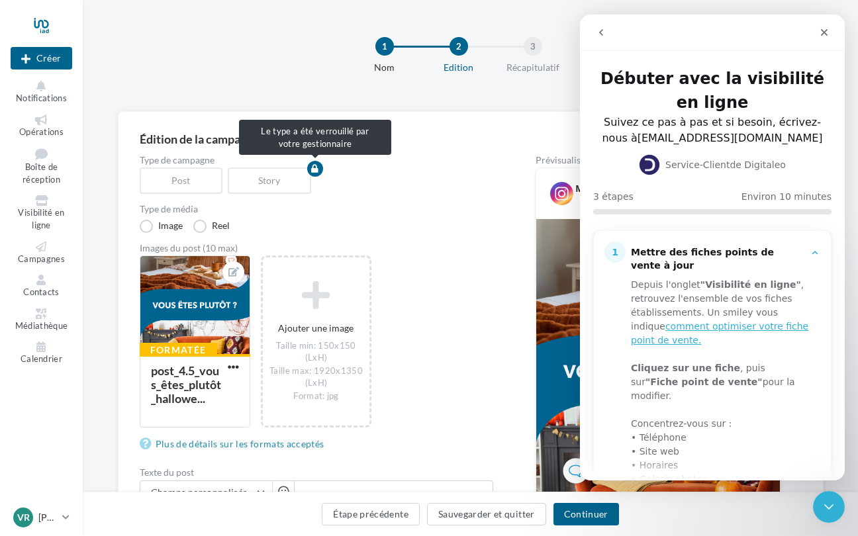
click at [311, 165] on icon "button" at bounding box center [314, 169] width 7 height 8
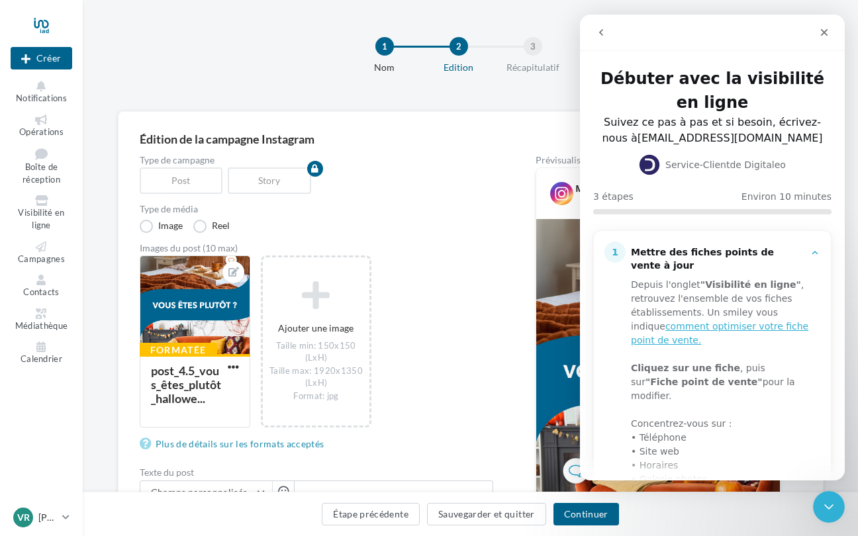
click at [282, 178] on div "Story" at bounding box center [272, 181] width 89 height 26
click at [273, 184] on div "Story" at bounding box center [272, 181] width 89 height 26
click at [823, 32] on icon "Fermer" at bounding box center [824, 32] width 11 height 11
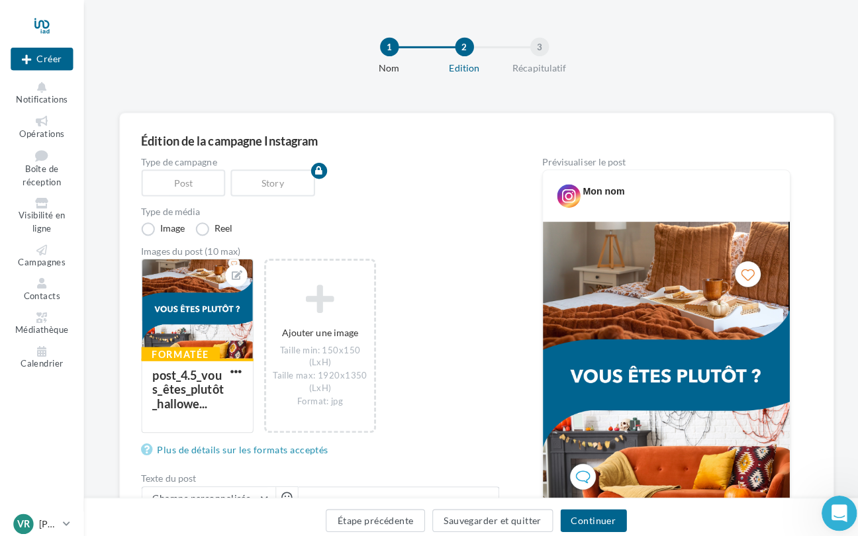
click at [842, 515] on icon "Ouvrir le Messenger Intercom" at bounding box center [838, 512] width 22 height 22
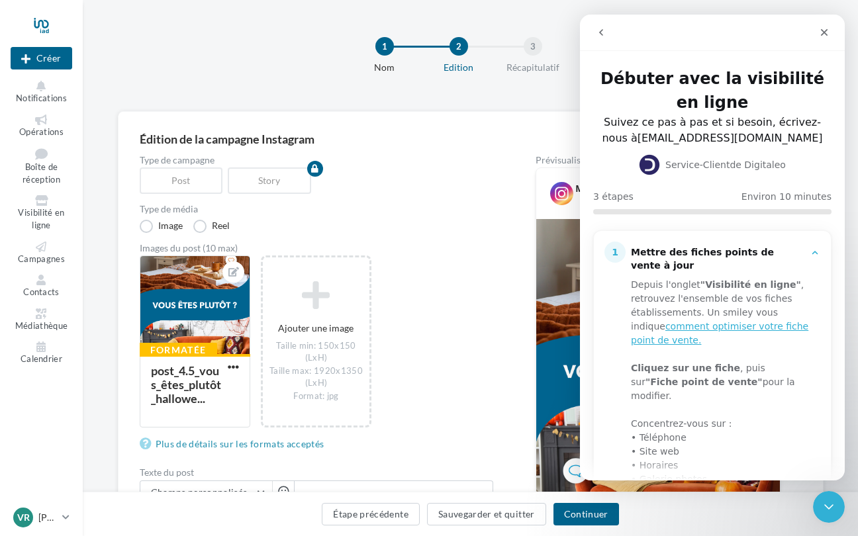
click at [604, 34] on icon "go back" at bounding box center [601, 32] width 11 height 11
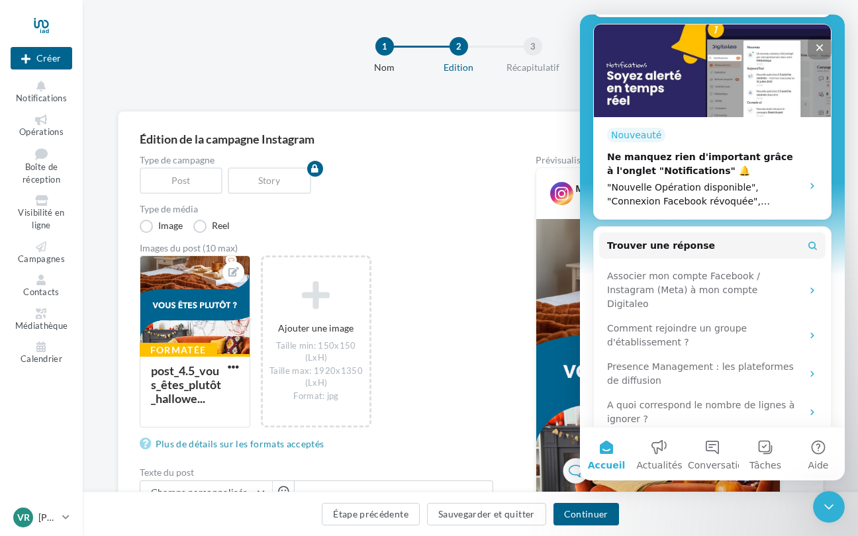
scroll to position [346, 0]
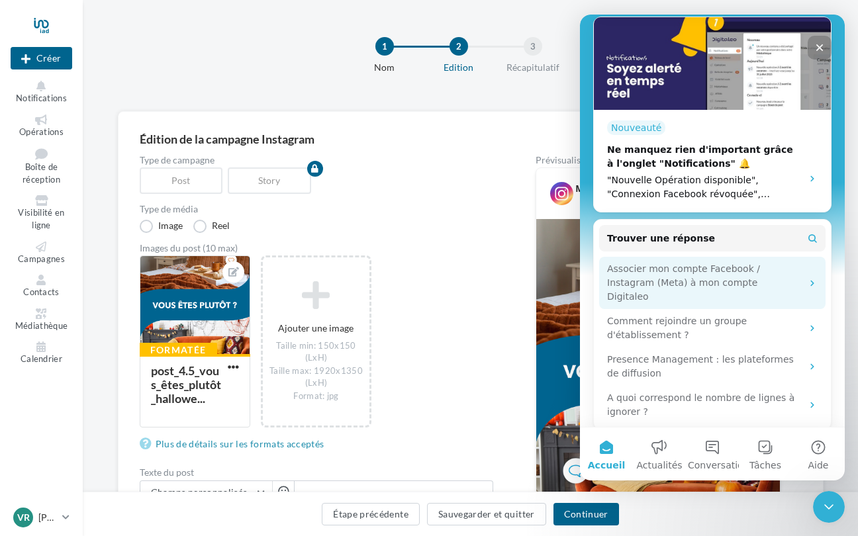
click at [691, 262] on div "Associer mon compte Facebook / Instagram (Meta) à mon compte Digitaleo" at bounding box center [704, 283] width 195 height 42
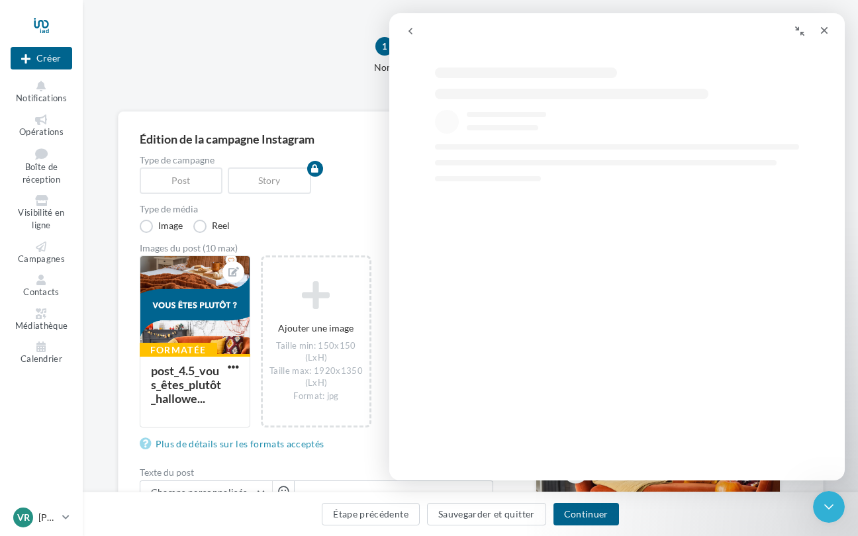
scroll to position [247, 0]
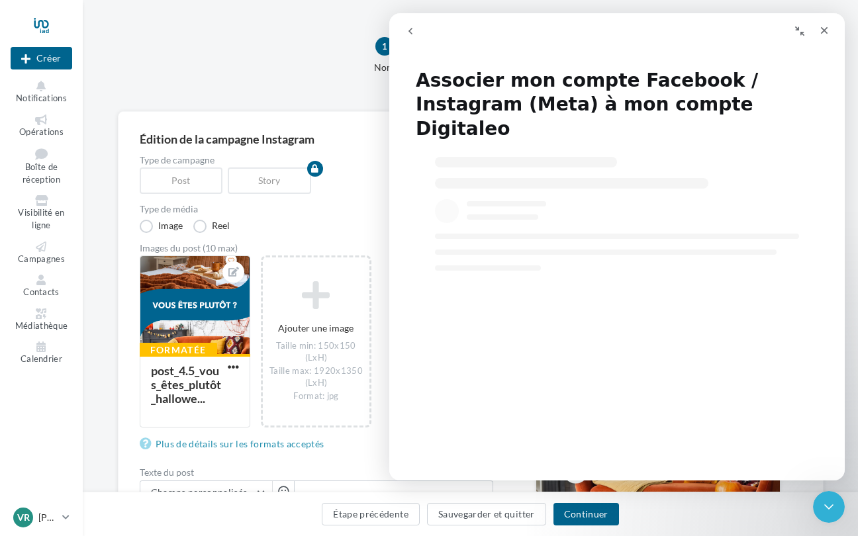
select select "**"
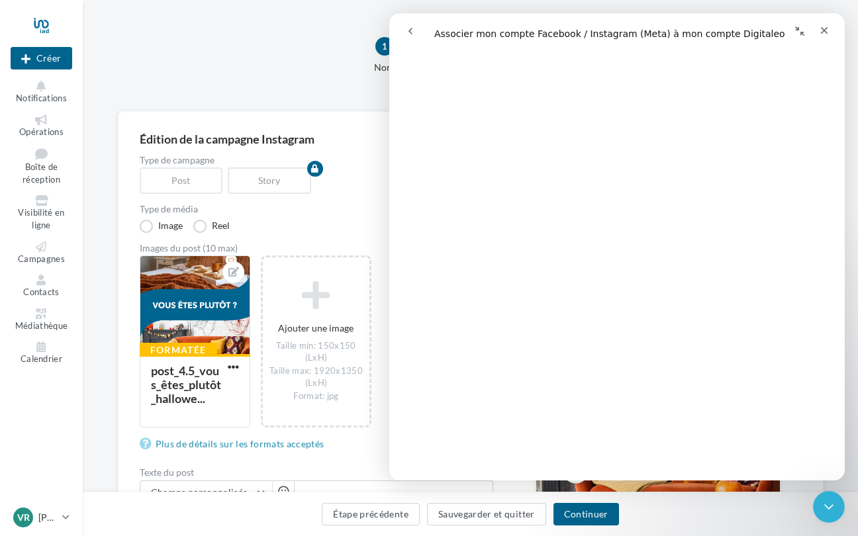
scroll to position [154, 0]
drag, startPoint x: 825, startPoint y: 33, endPoint x: 1211, endPoint y: 46, distance: 387.0
click at [825, 33] on icon "Fermer" at bounding box center [824, 30] width 11 height 11
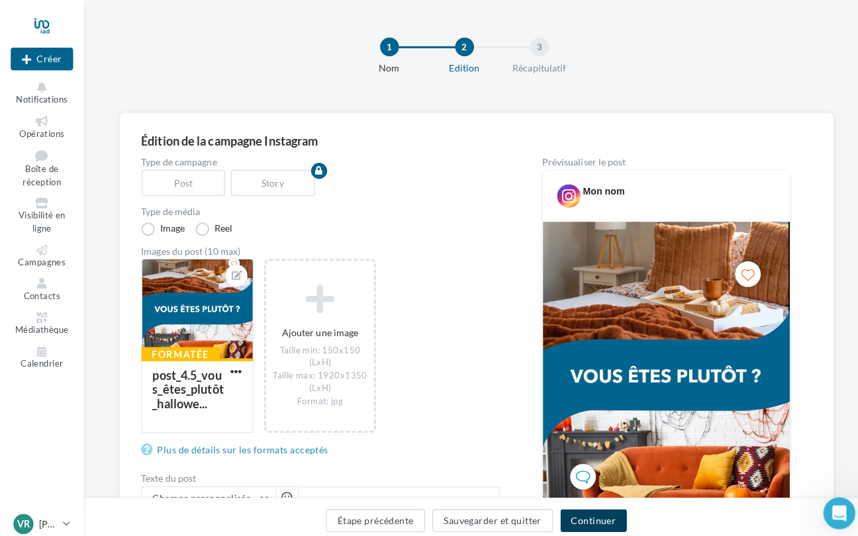
click at [578, 511] on button "Continuer" at bounding box center [587, 514] width 66 height 23
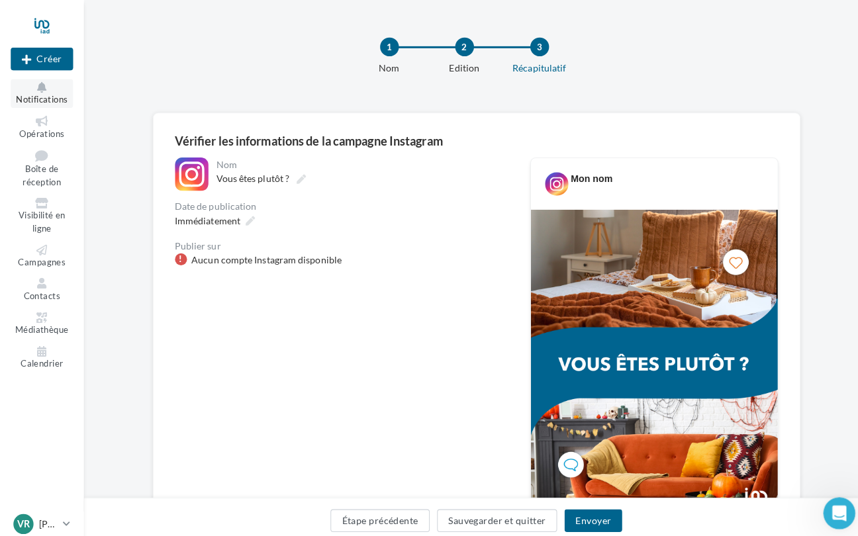
click at [43, 84] on icon at bounding box center [42, 86] width 54 height 11
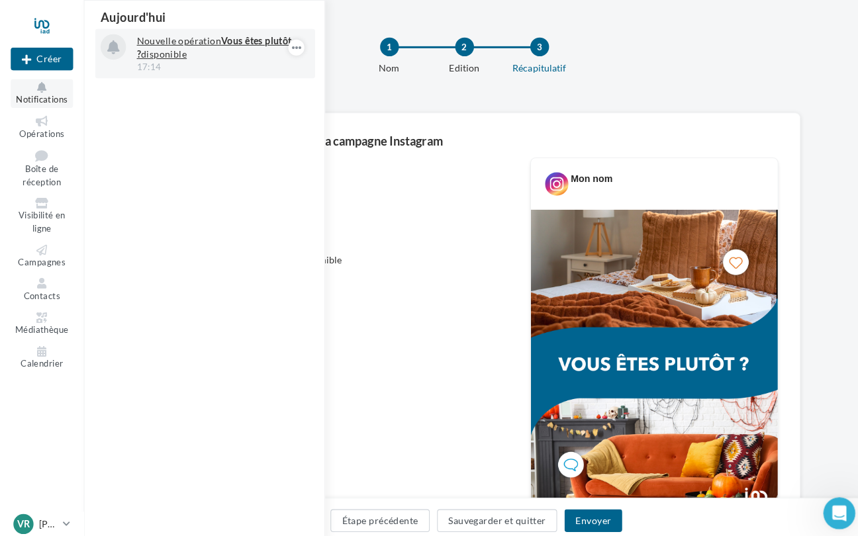
click at [157, 61] on div "17:14" at bounding box center [212, 66] width 154 height 12
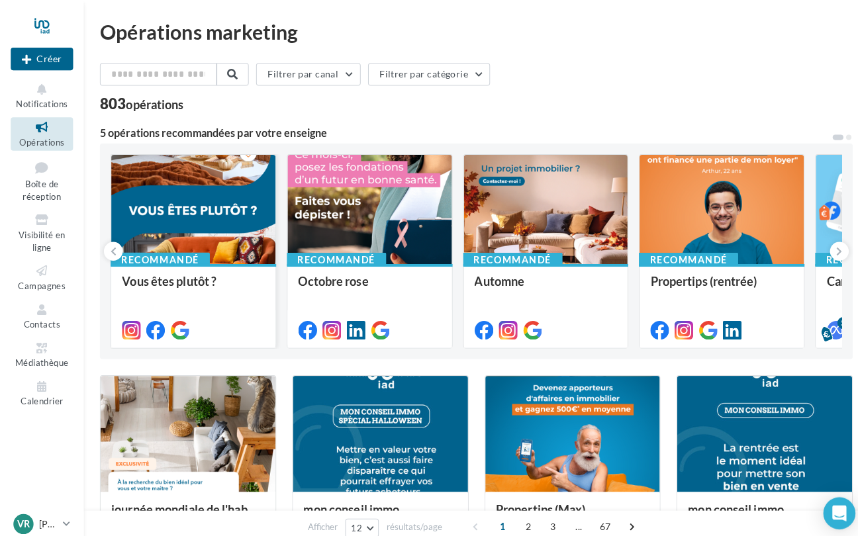
click at [178, 209] on div at bounding box center [191, 207] width 162 height 109
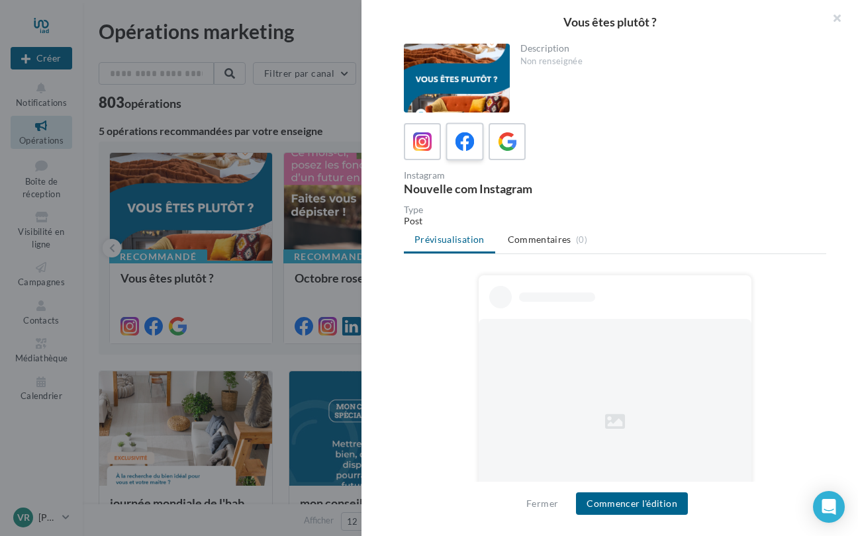
click at [466, 148] on icon at bounding box center [465, 141] width 19 height 19
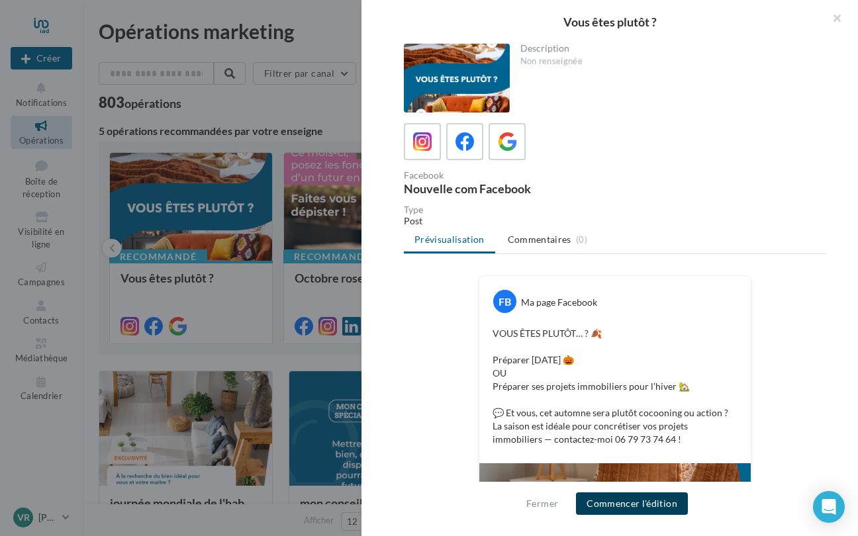
click at [606, 501] on button "Commencer l'édition" at bounding box center [632, 504] width 112 height 23
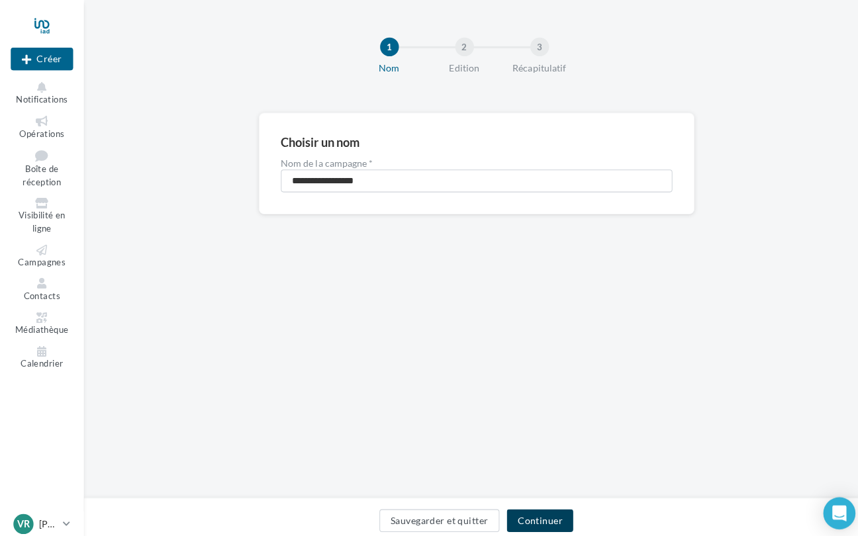
click at [540, 503] on button "Continuer" at bounding box center [534, 514] width 66 height 23
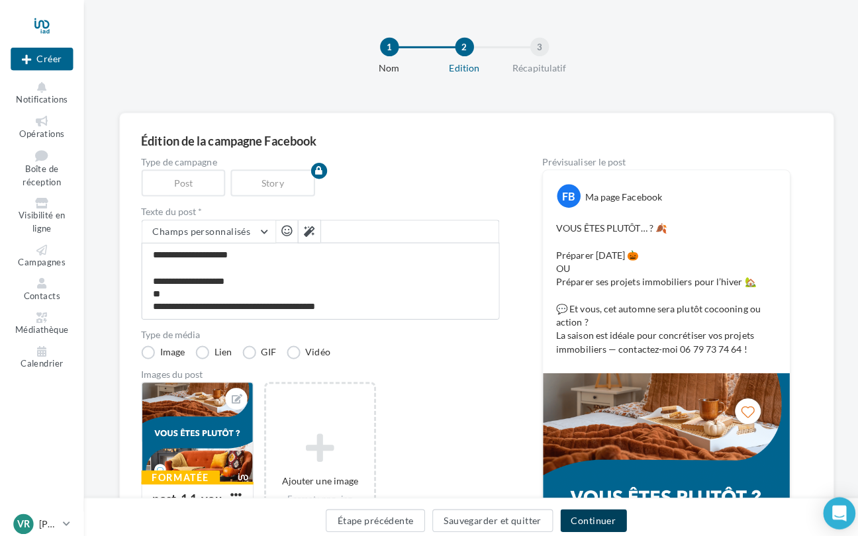
click at [581, 507] on button "Continuer" at bounding box center [587, 514] width 66 height 23
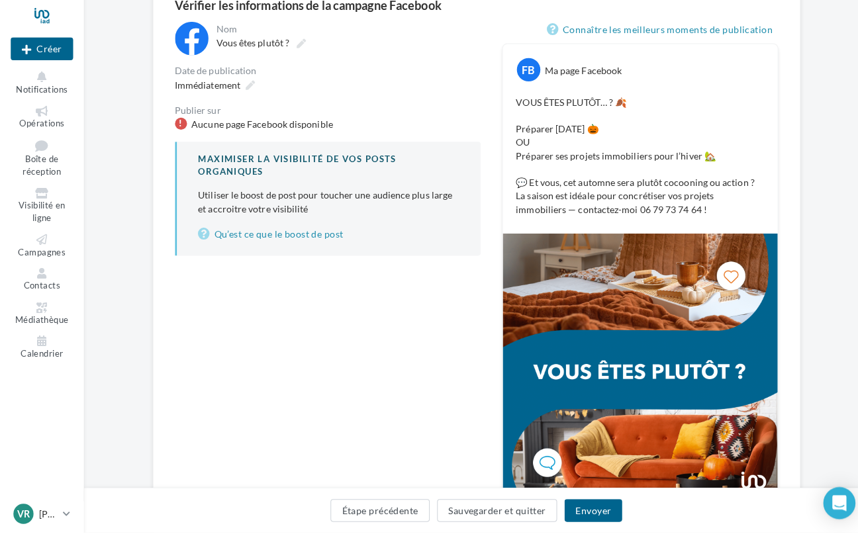
scroll to position [142, 0]
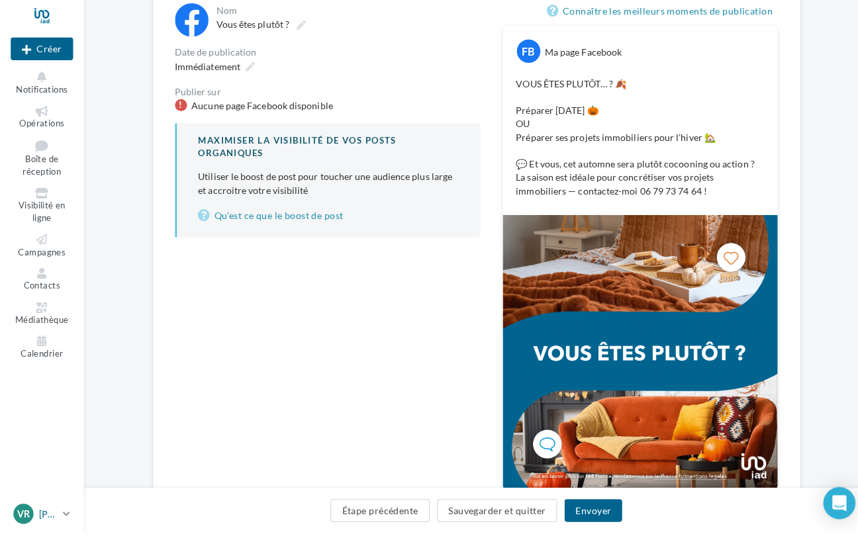
click at [54, 511] on p "[PERSON_NAME]" at bounding box center [47, 517] width 19 height 13
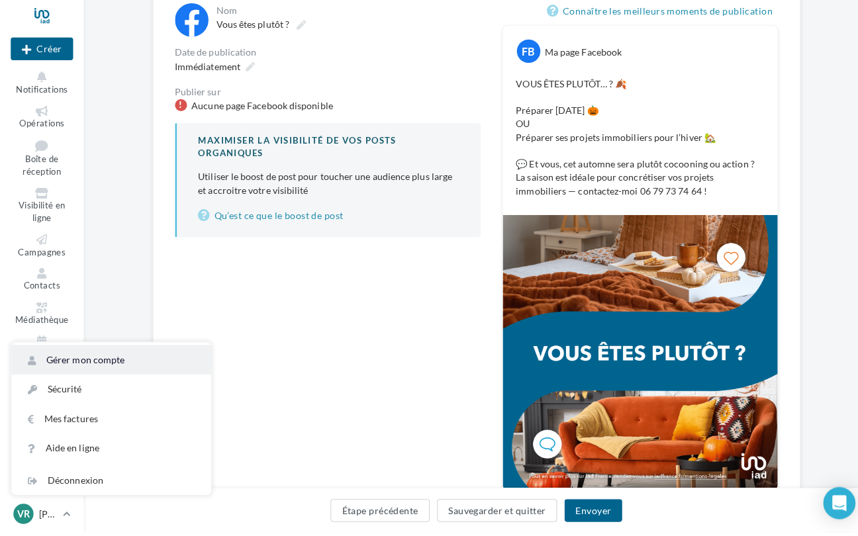
click at [87, 360] on link "Gérer mon compte" at bounding box center [109, 365] width 197 height 29
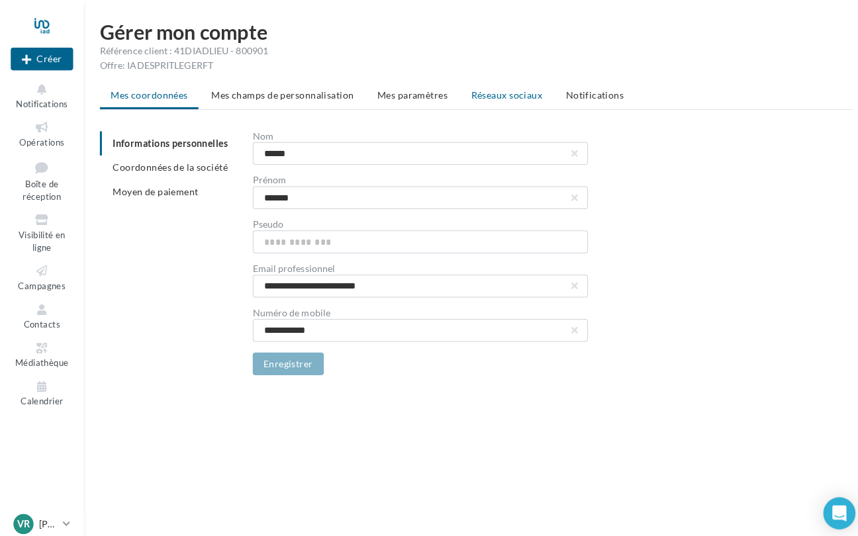
click at [501, 89] on span "Réseaux sociaux" at bounding box center [501, 93] width 70 height 11
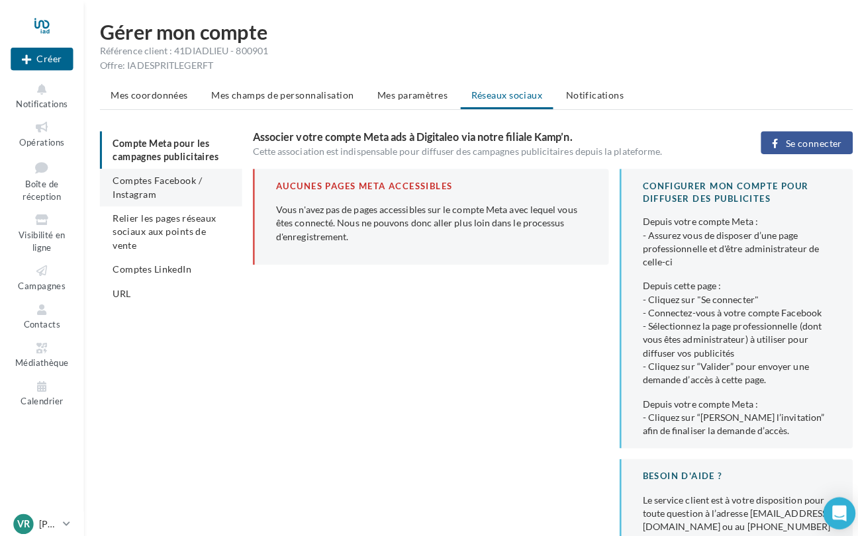
click at [150, 183] on span "Comptes Facebook / Instagram" at bounding box center [155, 185] width 88 height 25
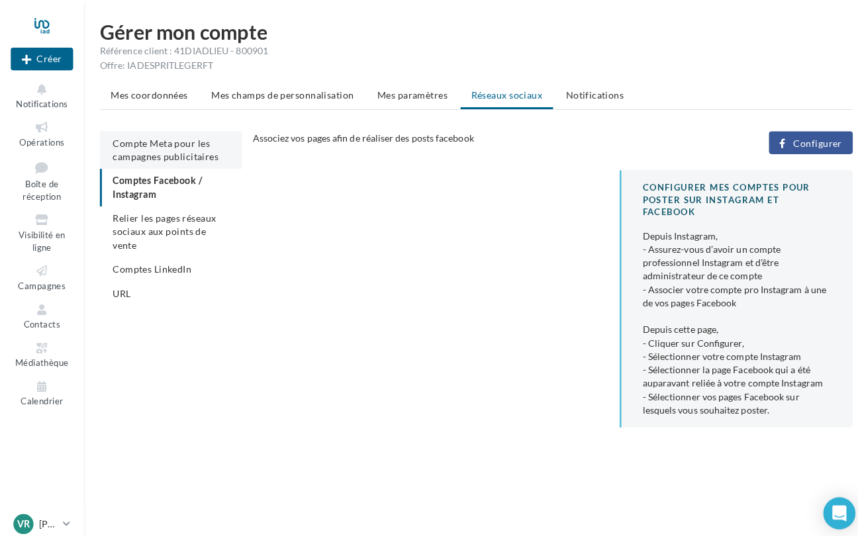
click at [159, 148] on li "Compte Meta pour les campagnes publicitaires" at bounding box center [169, 148] width 140 height 37
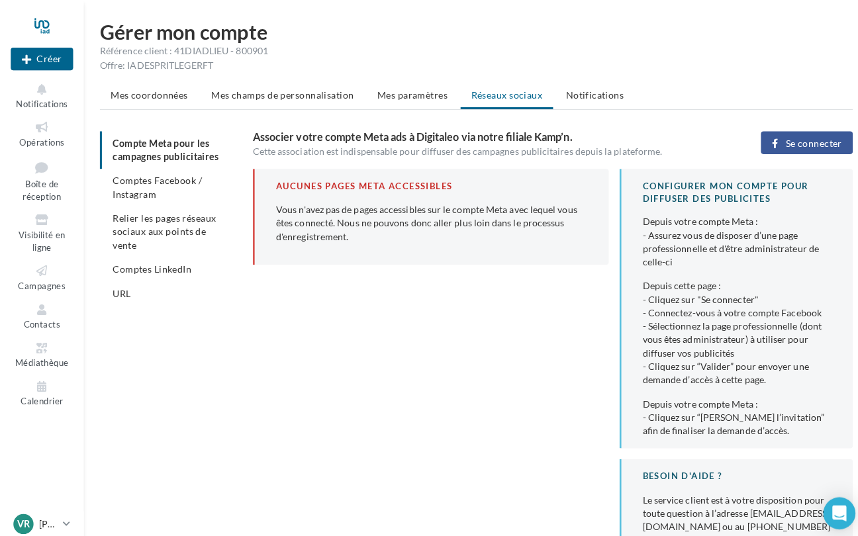
click at [799, 142] on span "Se connecter" at bounding box center [804, 141] width 56 height 11
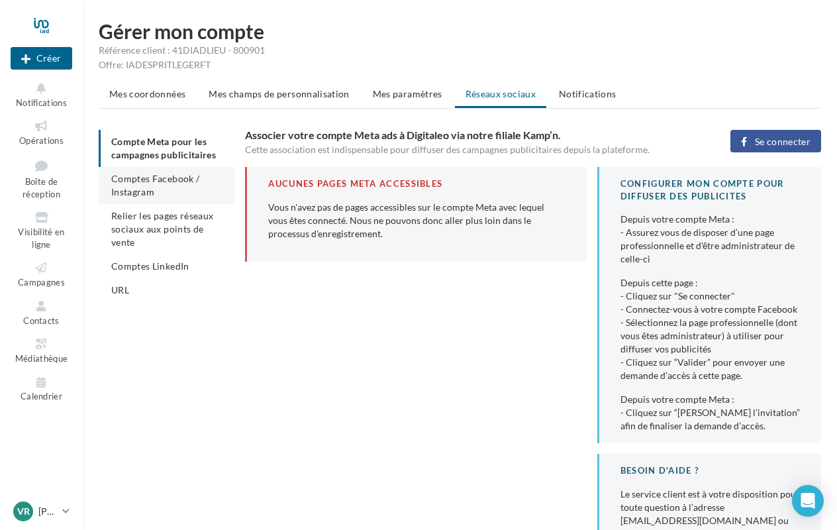
click at [154, 193] on span "Comptes Facebook / Instagram" at bounding box center [155, 185] width 88 height 25
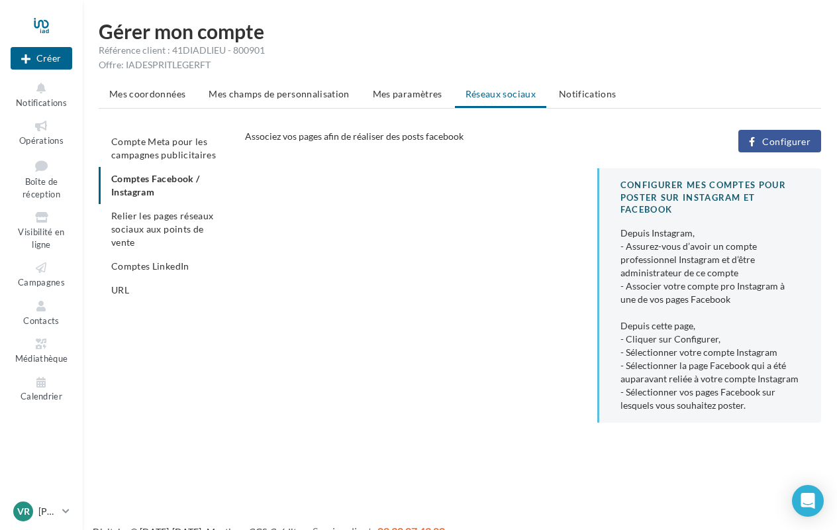
click at [796, 147] on button "Configurer" at bounding box center [779, 141] width 83 height 23
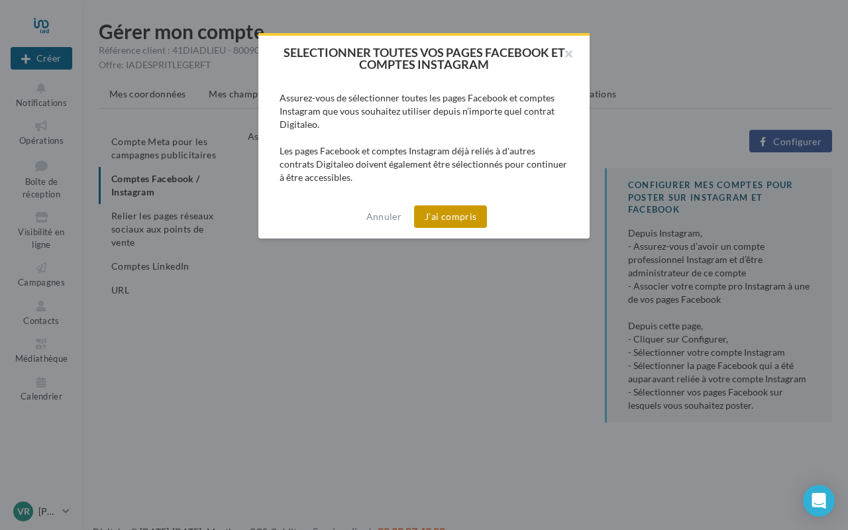
click at [462, 215] on button "J'ai compris" at bounding box center [450, 216] width 73 height 23
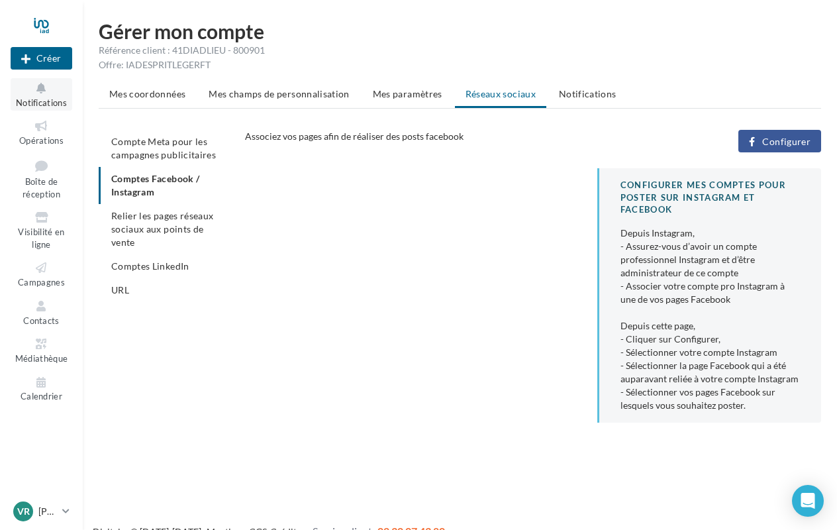
click at [47, 96] on button "Notifications" at bounding box center [42, 94] width 62 height 32
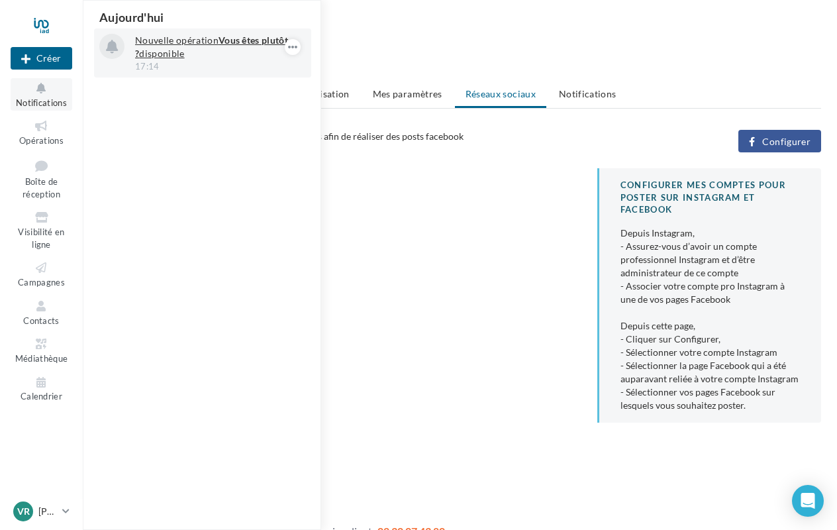
click at [205, 44] on p "Nouvelle opération Vous êtes plutôt ? disponible" at bounding box center [212, 47] width 154 height 26
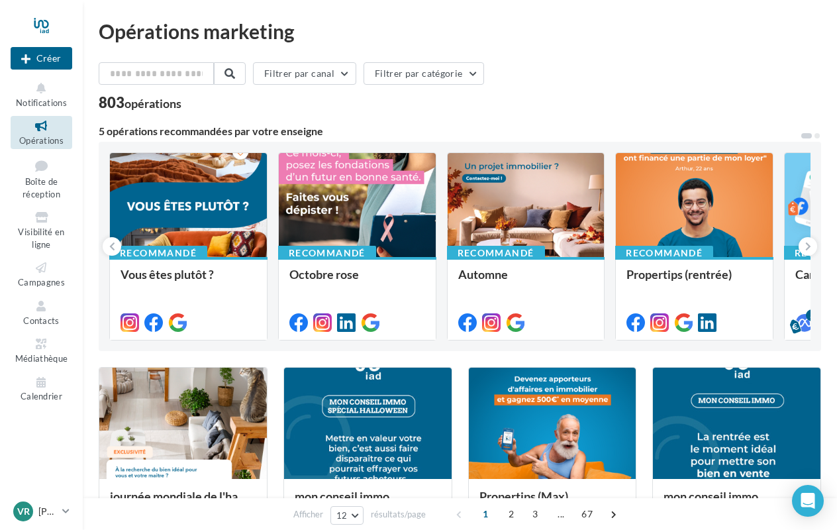
click at [191, 232] on div at bounding box center [188, 205] width 157 height 105
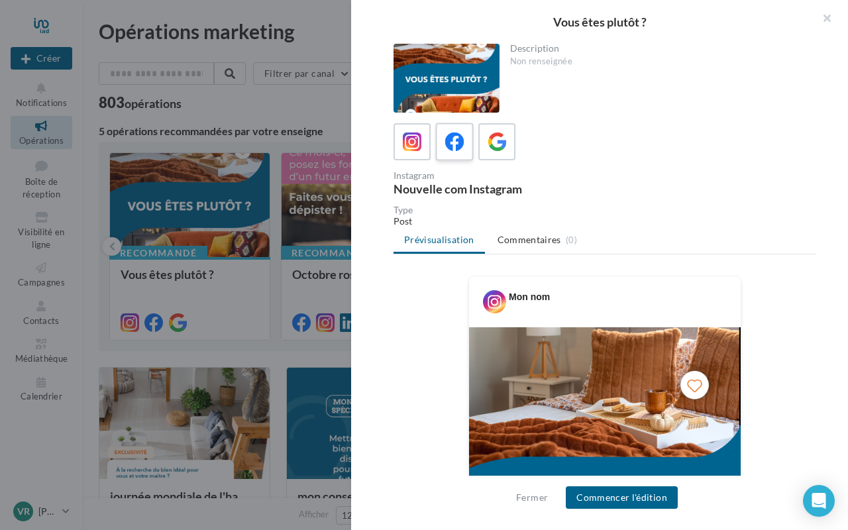
click at [450, 139] on icon at bounding box center [454, 141] width 19 height 19
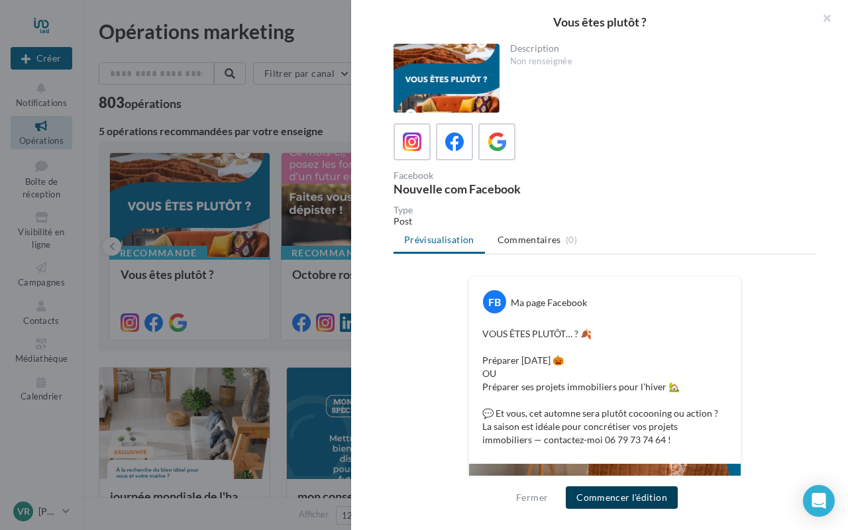
click at [615, 497] on button "Commencer l'édition" at bounding box center [622, 497] width 112 height 23
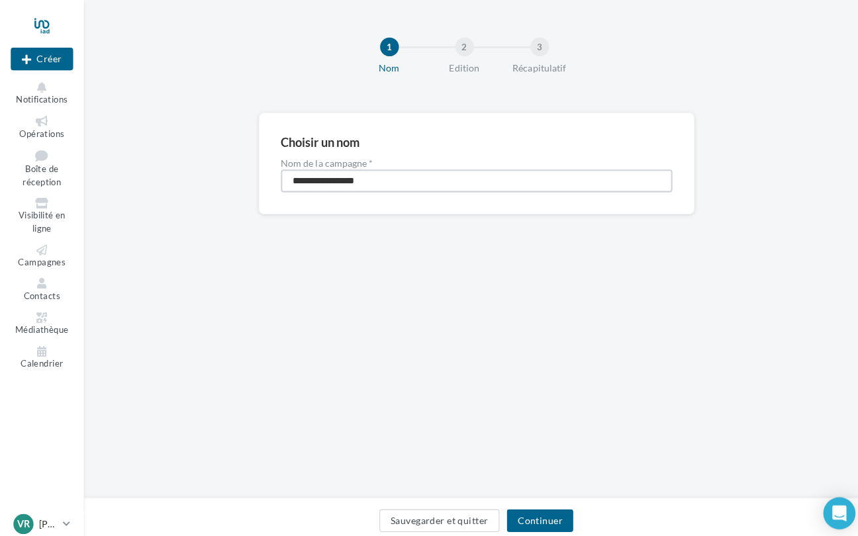
click at [372, 186] on input "**********" at bounding box center [471, 179] width 387 height 23
click at [525, 503] on button "Continuer" at bounding box center [534, 514] width 66 height 23
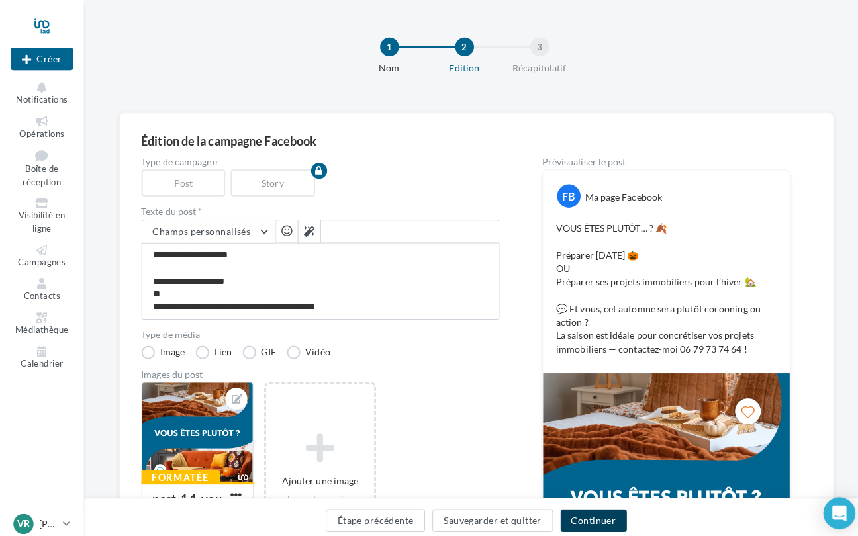
click at [580, 503] on button "Continuer" at bounding box center [587, 514] width 66 height 23
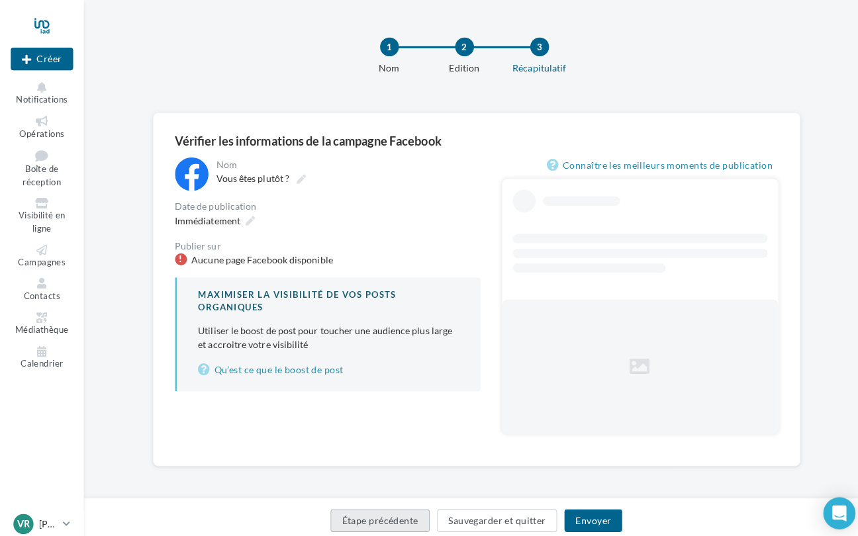
click at [356, 506] on button "Étape précédente" at bounding box center [376, 514] width 98 height 23
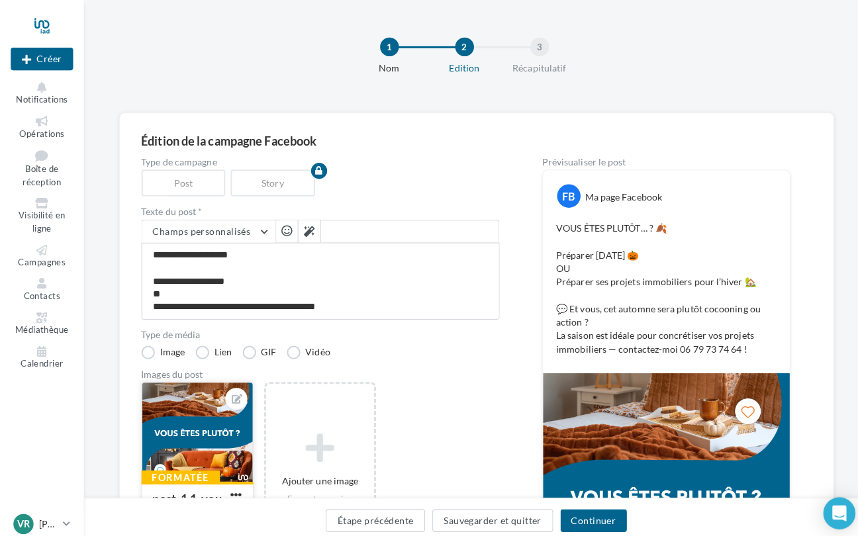
click at [164, 435] on div at bounding box center [194, 427] width 109 height 99
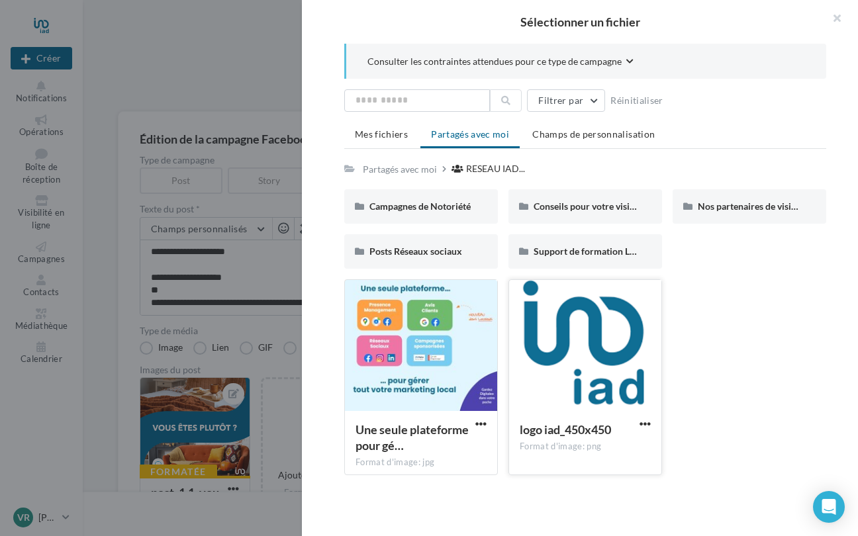
click at [572, 340] on div at bounding box center [585, 346] width 152 height 132
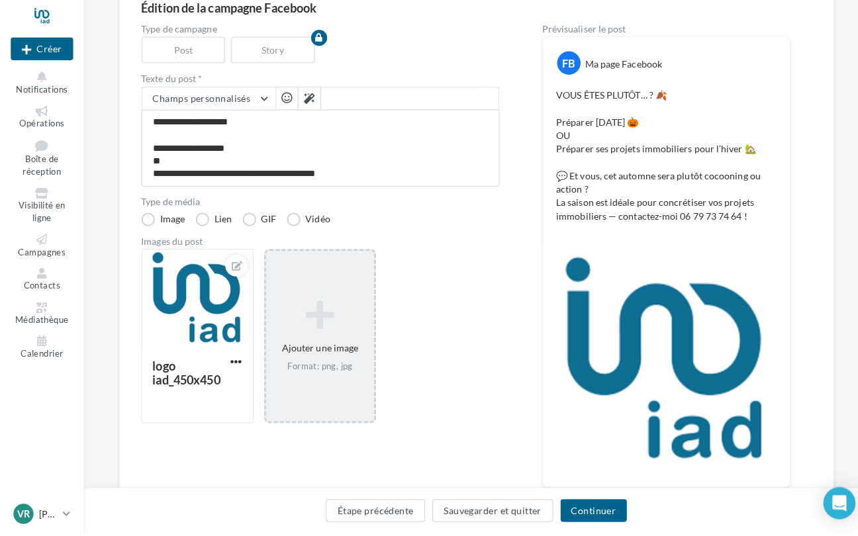
scroll to position [122, 0]
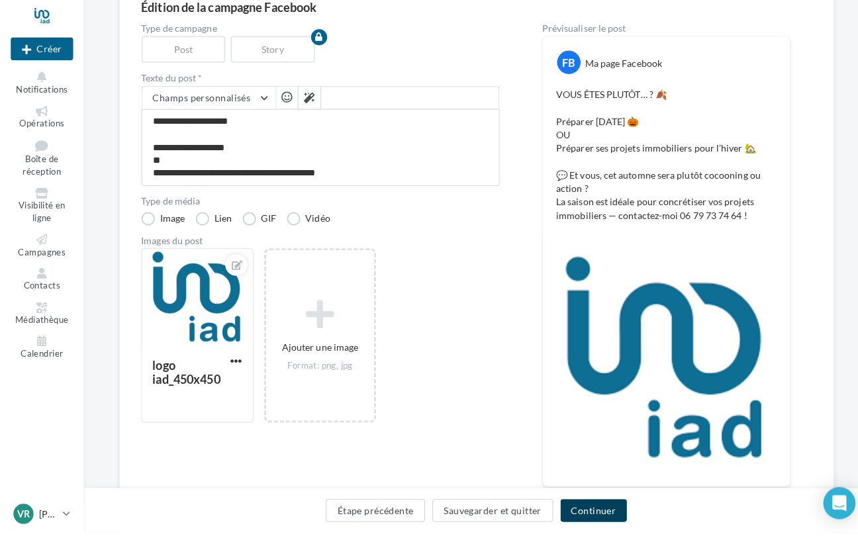
click at [575, 503] on button "Continuer" at bounding box center [587, 514] width 66 height 23
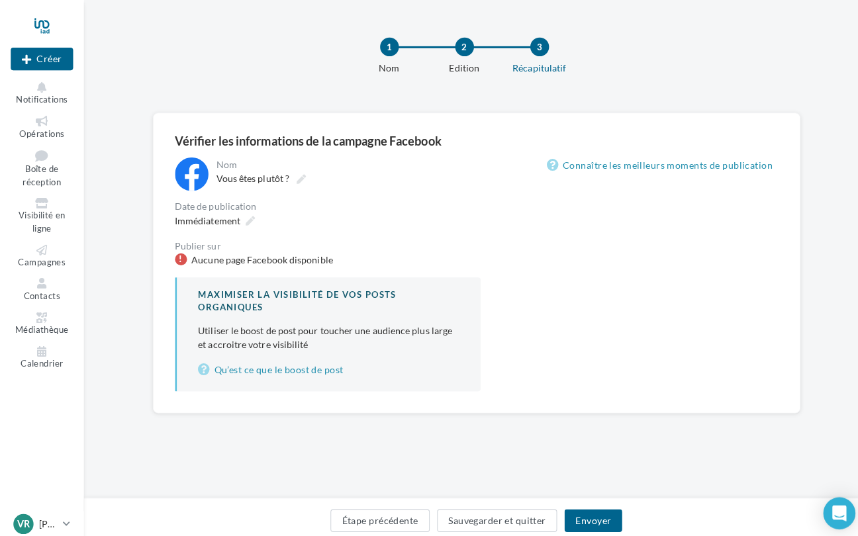
scroll to position [10, 0]
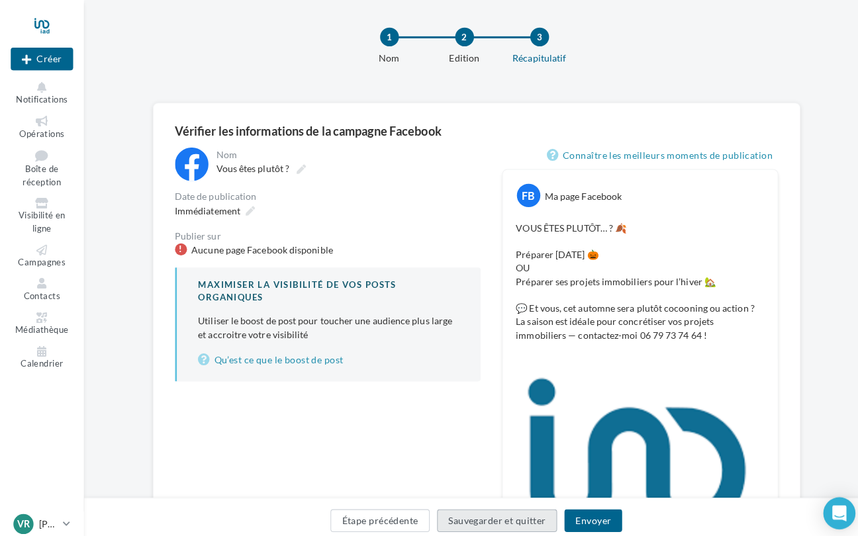
click at [442, 506] on button "Sauvegarder et quitter" at bounding box center [491, 514] width 119 height 23
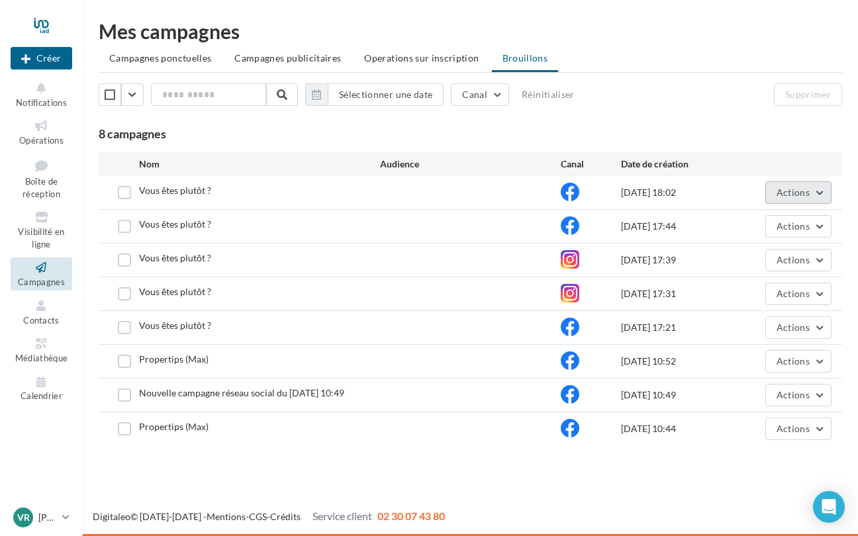
click at [808, 197] on span "Actions" at bounding box center [793, 192] width 33 height 11
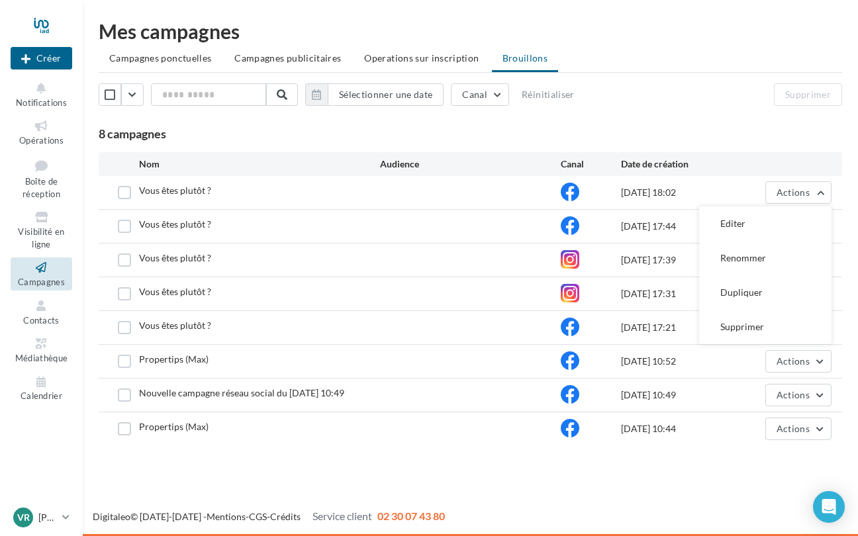
click at [493, 225] on div at bounding box center [470, 226] width 181 height 13
click at [425, 54] on span "Operations sur inscription" at bounding box center [421, 57] width 115 height 11
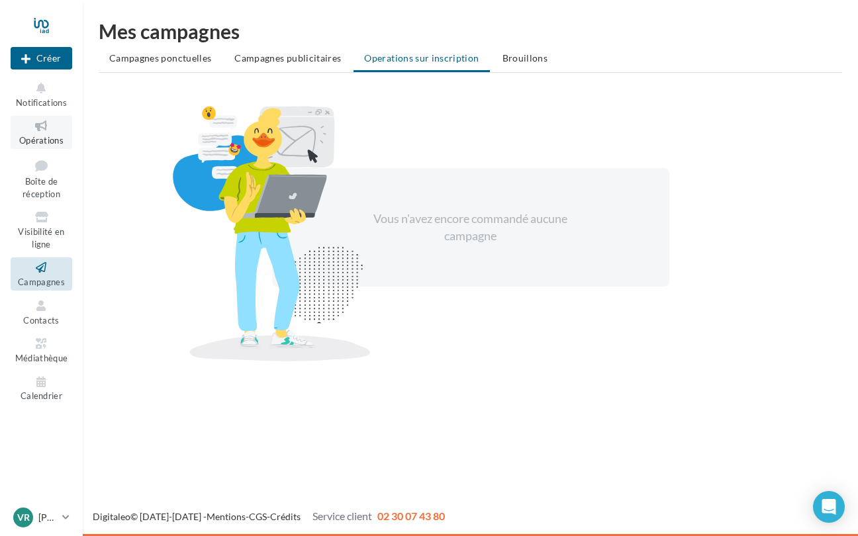
click at [40, 123] on icon at bounding box center [42, 126] width 54 height 15
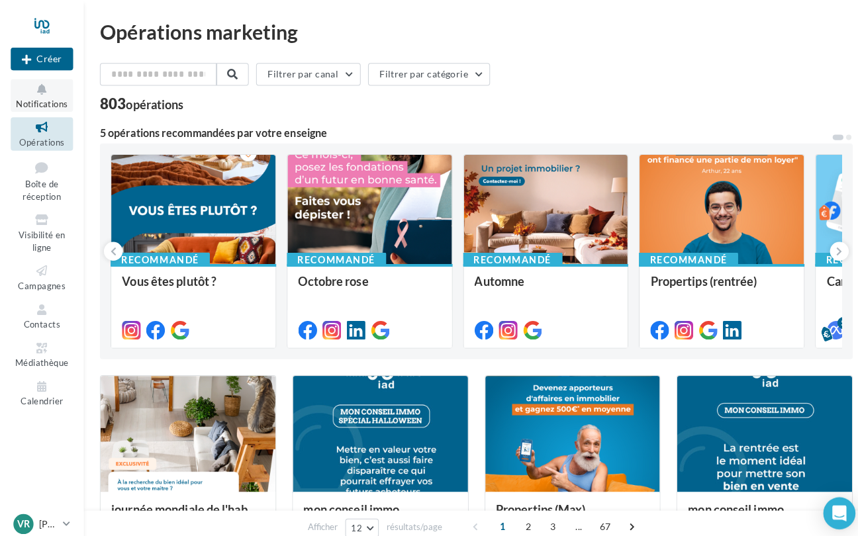
click at [44, 89] on icon at bounding box center [42, 88] width 54 height 15
